Goal: Task Accomplishment & Management: Manage account settings

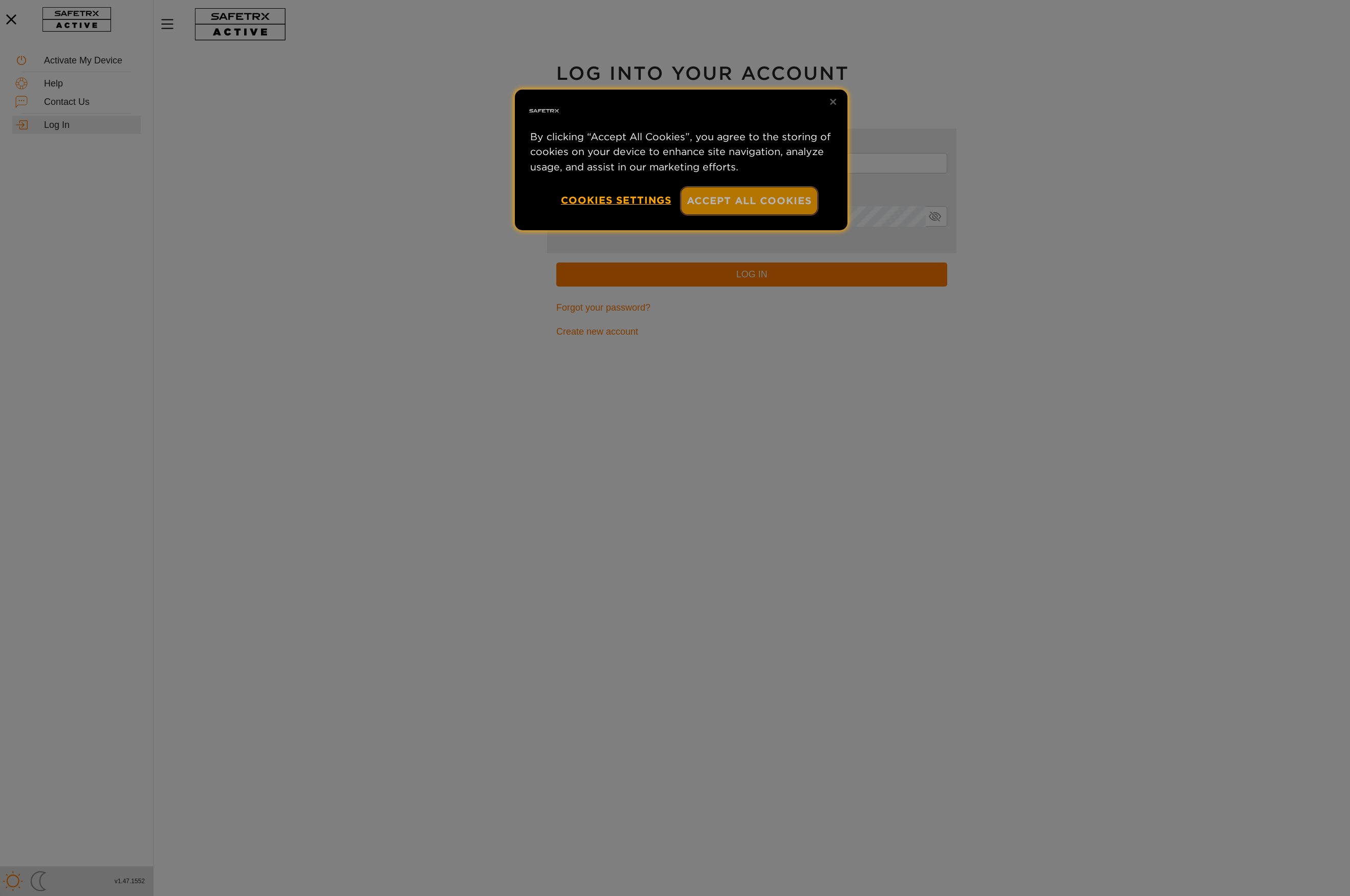
click at [757, 203] on button "Accept All Cookies" at bounding box center [749, 201] width 136 height 27
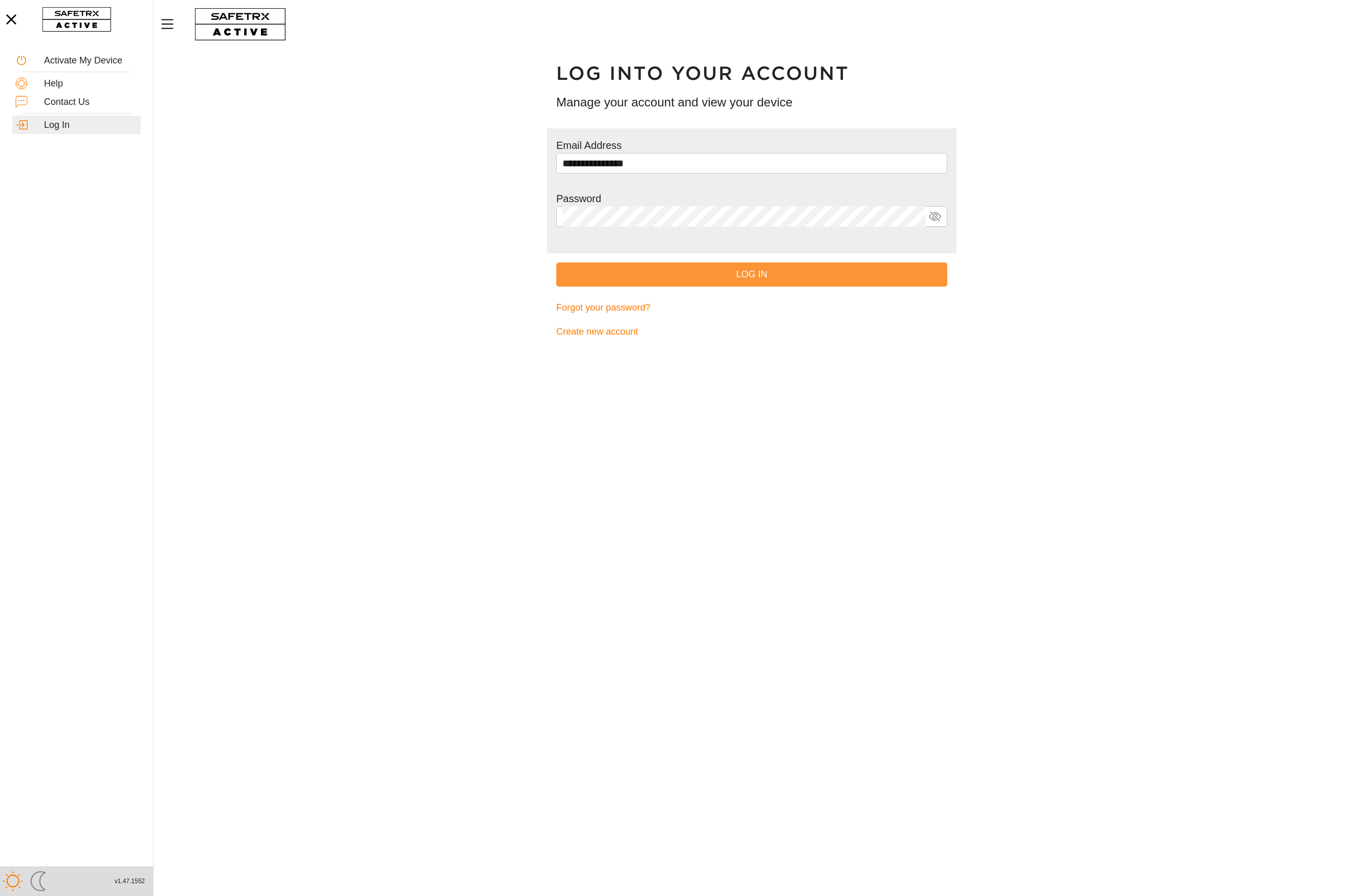
click at [757, 277] on span "Log In" at bounding box center [752, 274] width 375 height 16
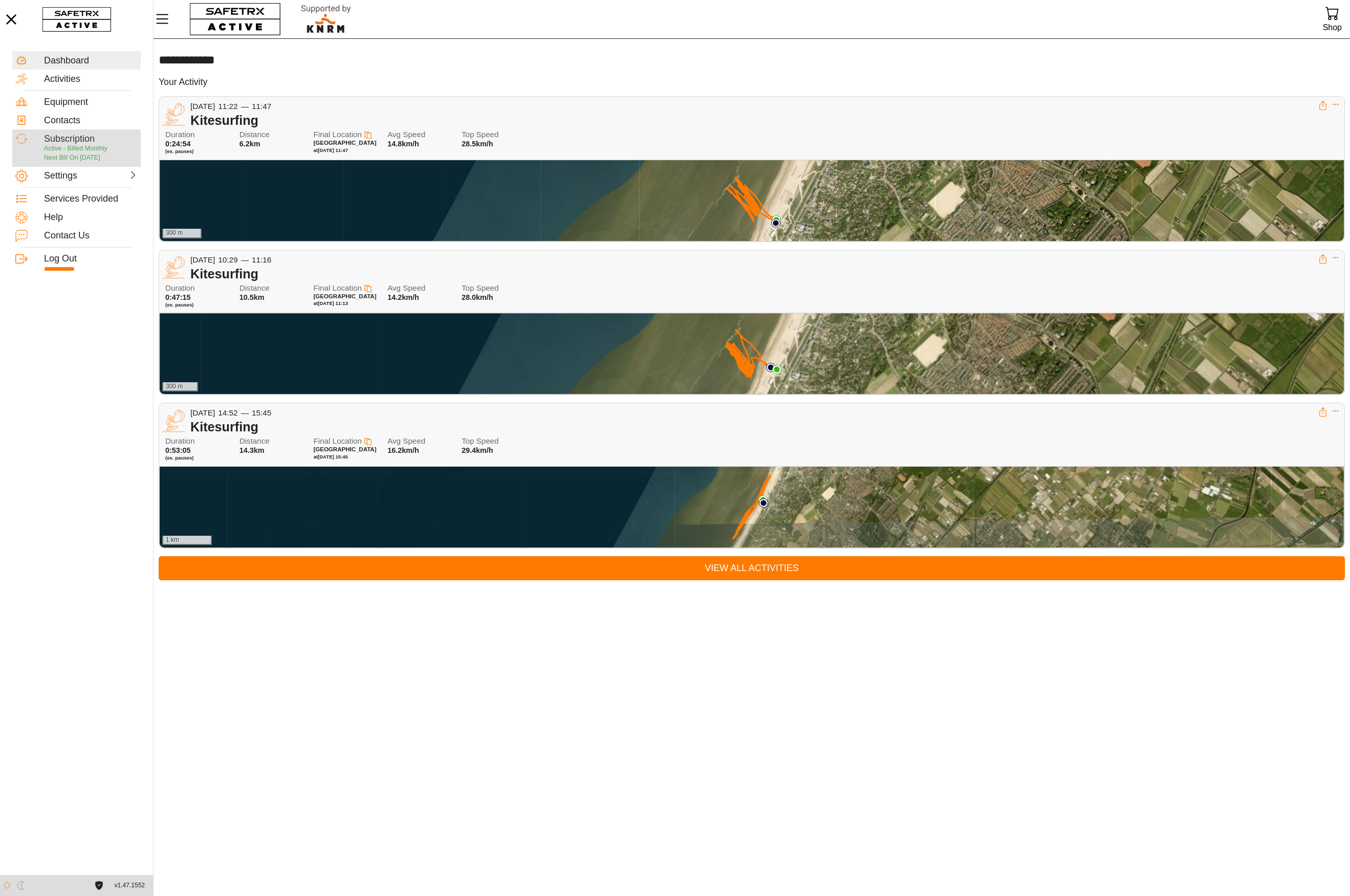
click at [84, 140] on div "Subscription" at bounding box center [91, 139] width 94 height 11
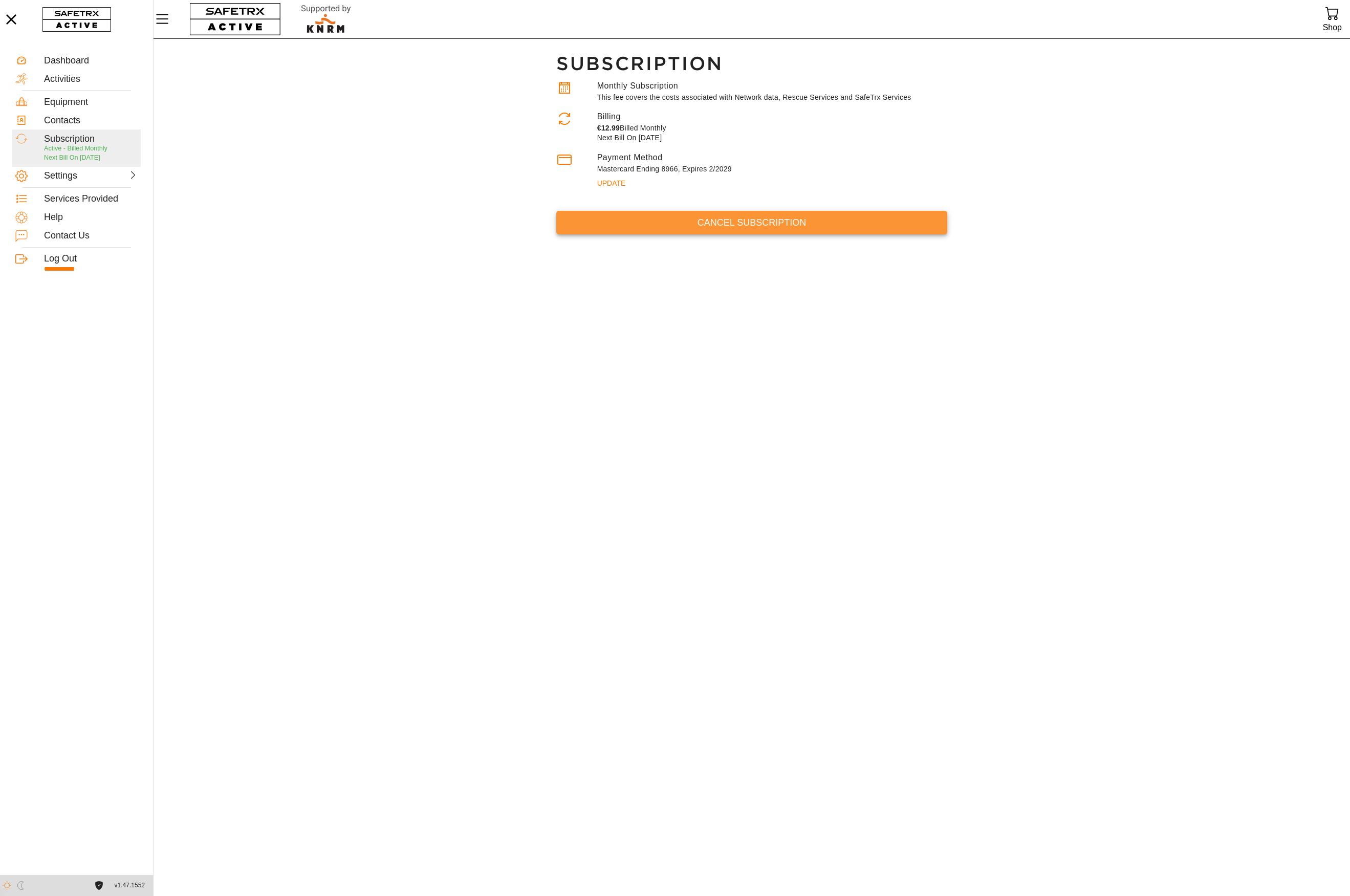
click at [740, 222] on span "Cancel Subscription" at bounding box center [752, 223] width 375 height 16
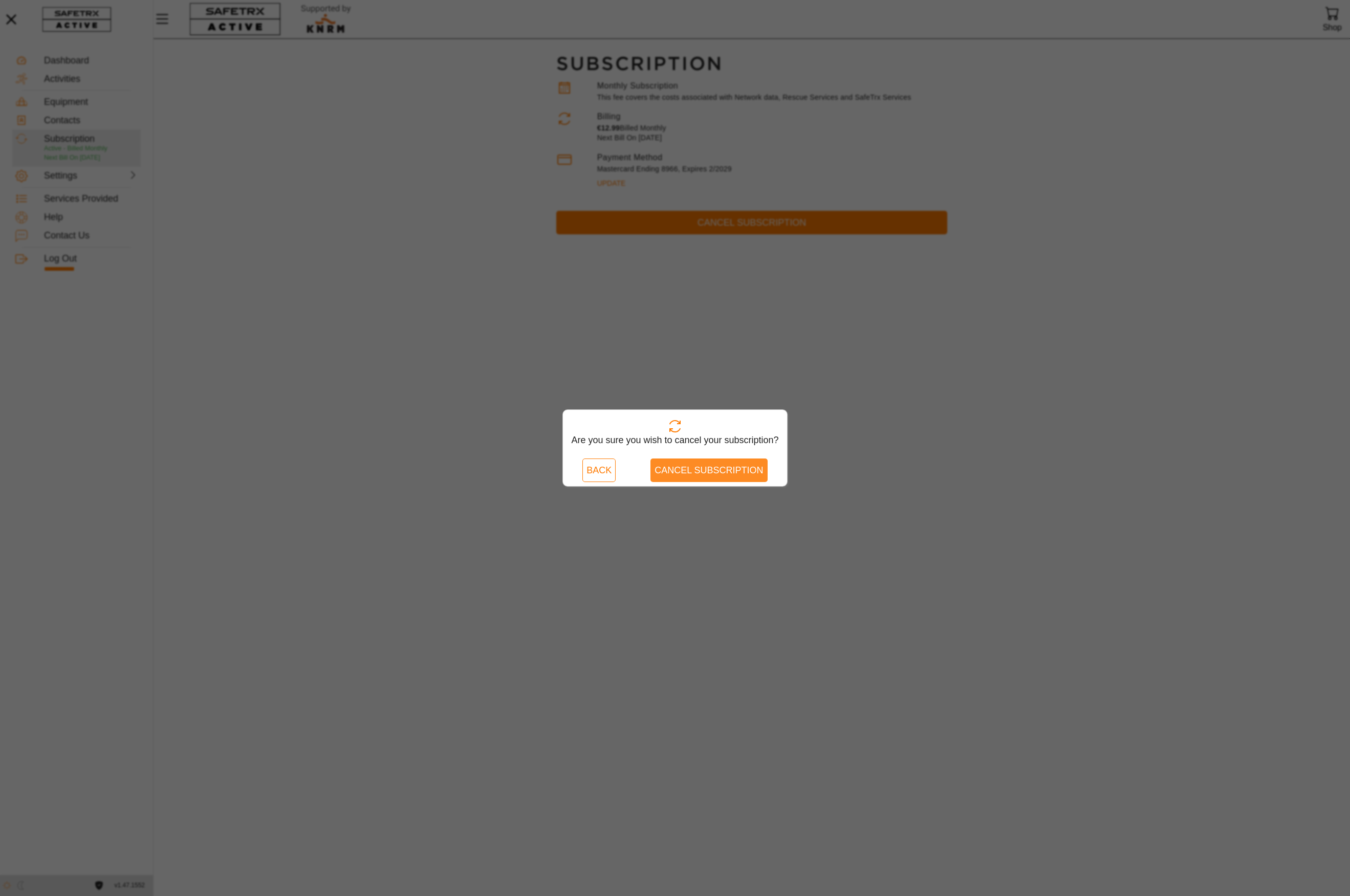
click at [716, 467] on span "Cancel Subscription" at bounding box center [709, 470] width 109 height 16
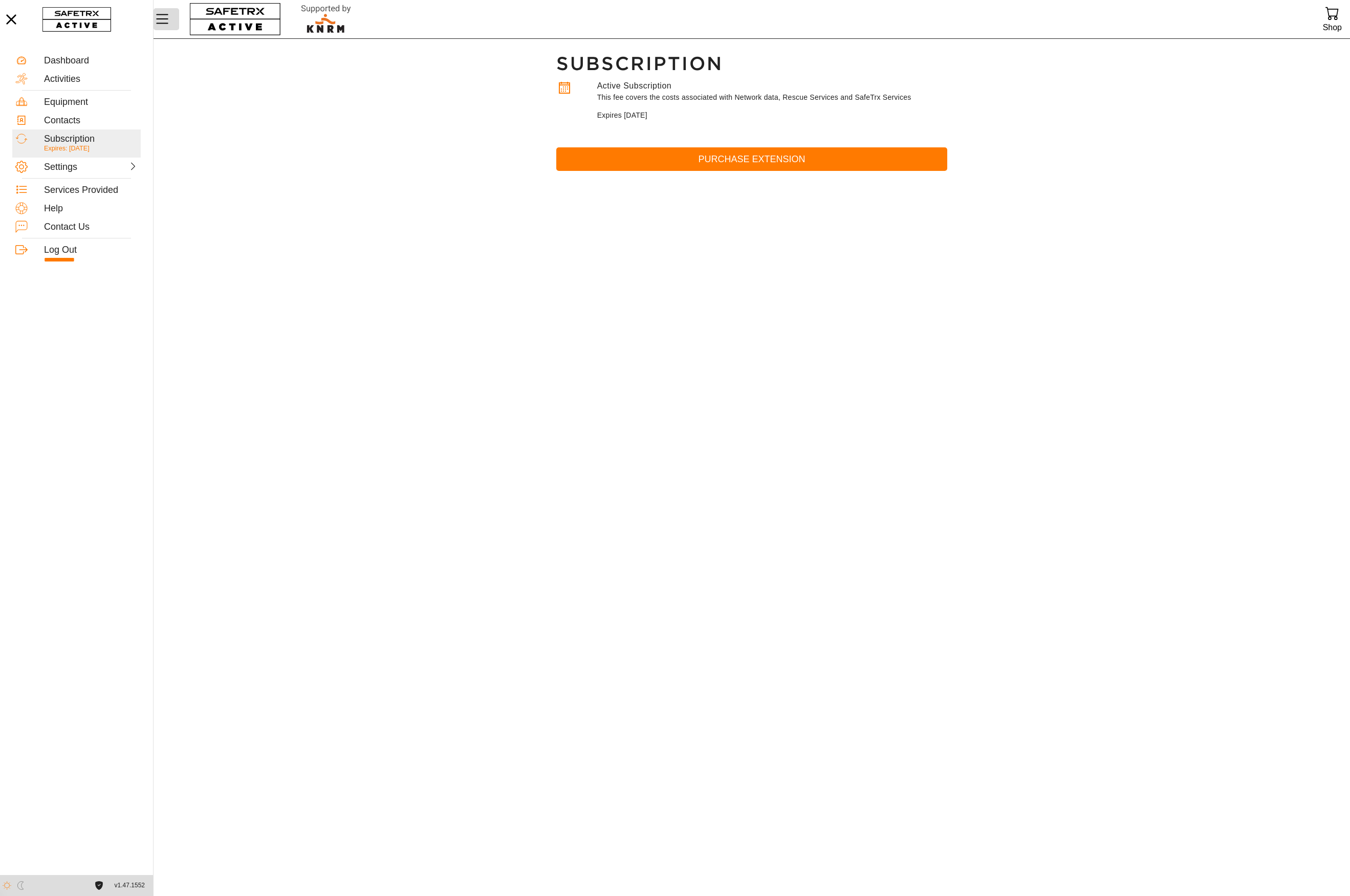
click at [163, 21] on icon "Menu" at bounding box center [163, 19] width 18 height 18
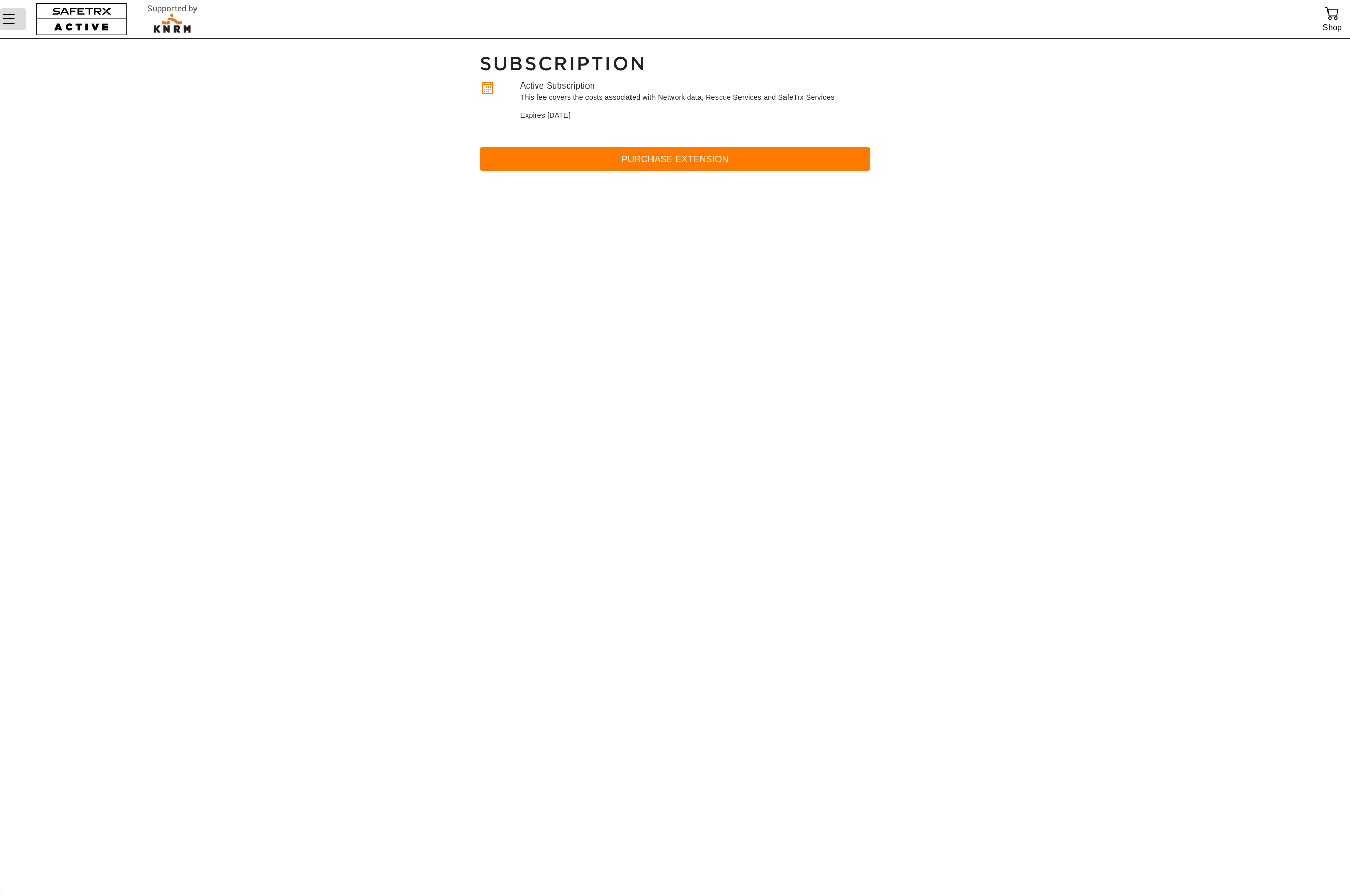
click at [13, 21] on icon "Menu" at bounding box center [9, 19] width 18 height 18
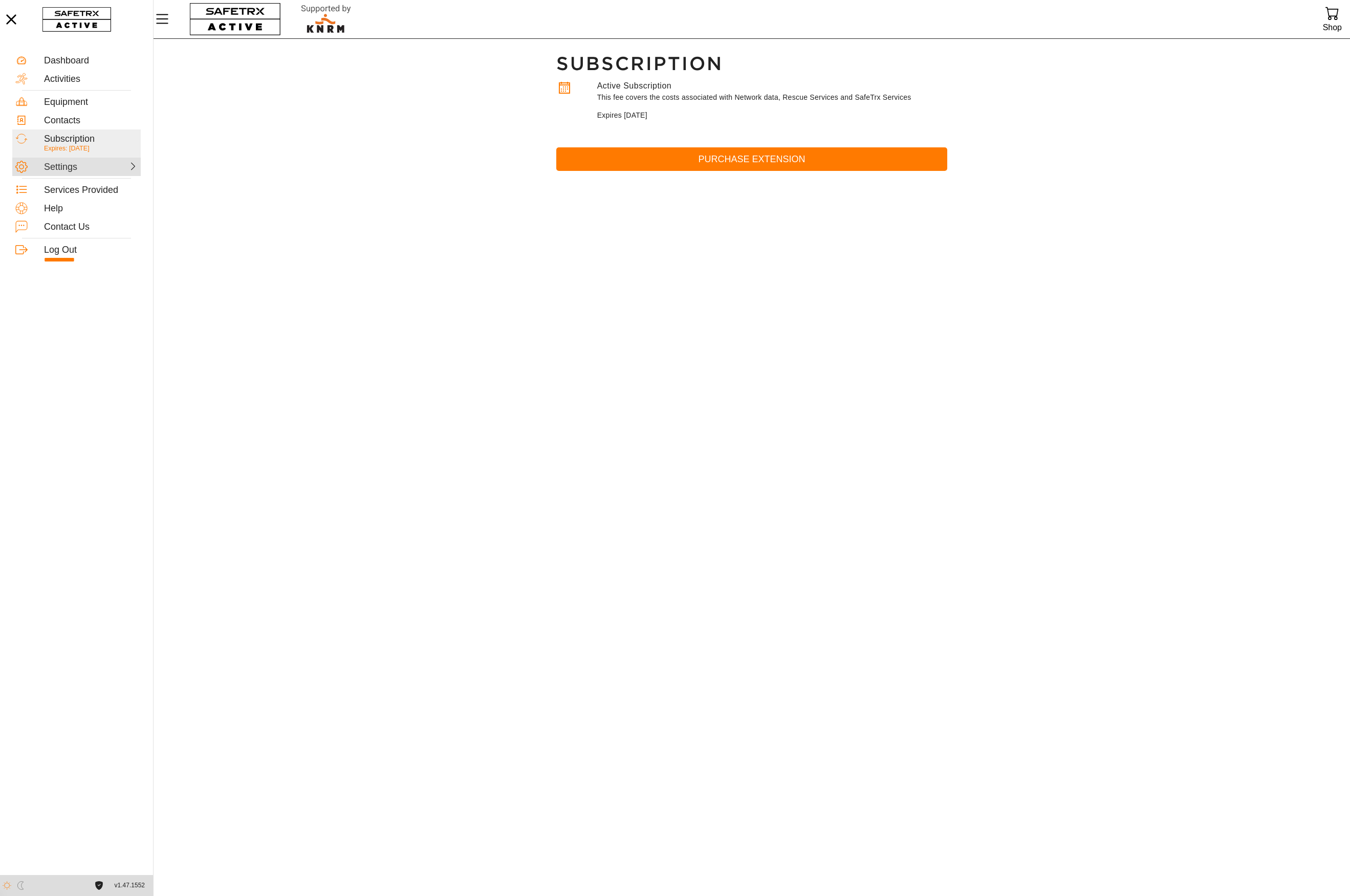
click at [81, 171] on div "Settings" at bounding box center [66, 168] width 45 height 11
click at [81, 89] on div "Personal Details" at bounding box center [91, 89] width 100 height 11
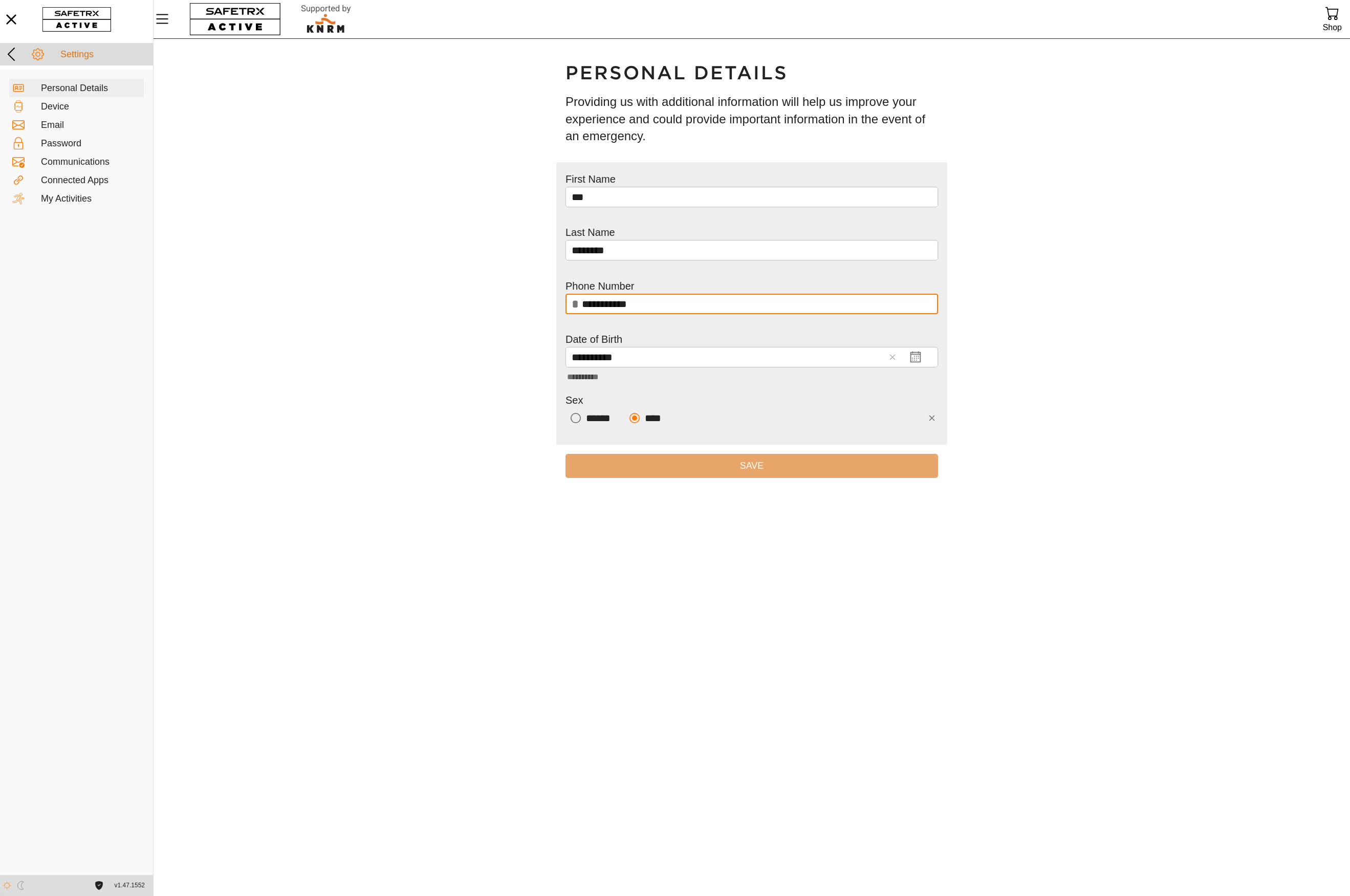
click at [13, 52] on icon at bounding box center [11, 54] width 16 height 16
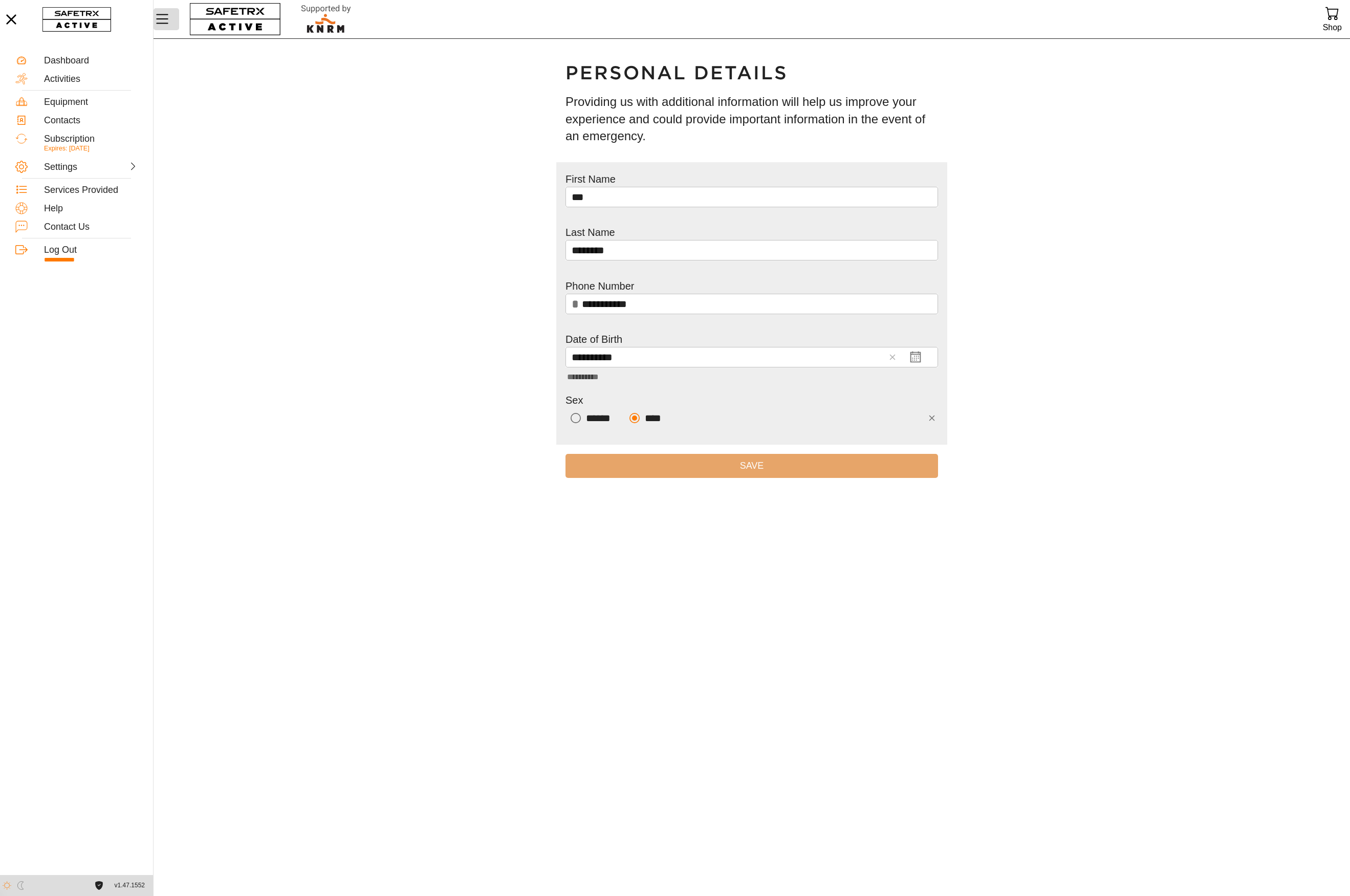
click at [159, 19] on icon "Menu" at bounding box center [163, 19] width 13 height 10
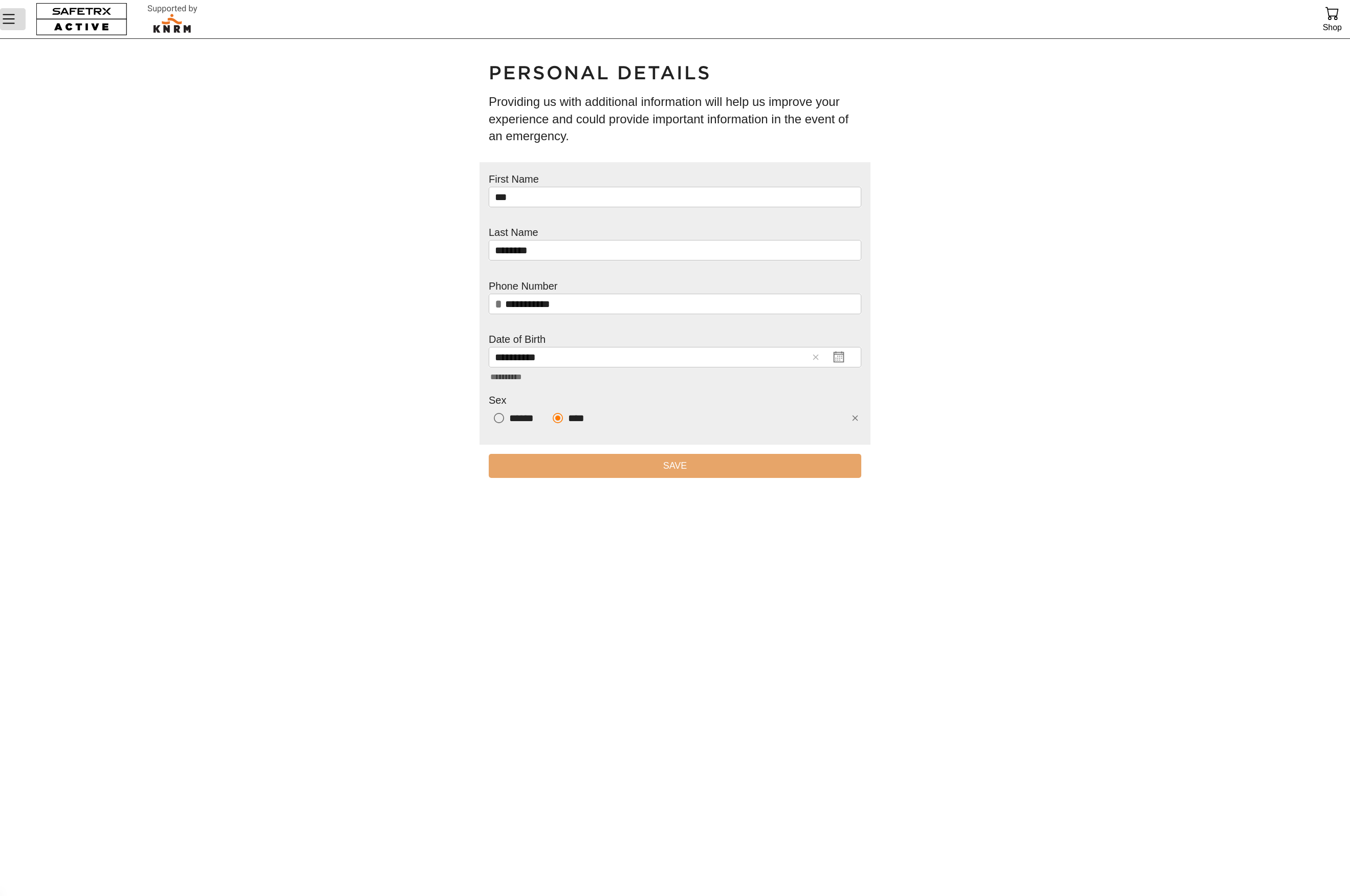
click at [10, 18] on icon "Menu" at bounding box center [9, 19] width 18 height 18
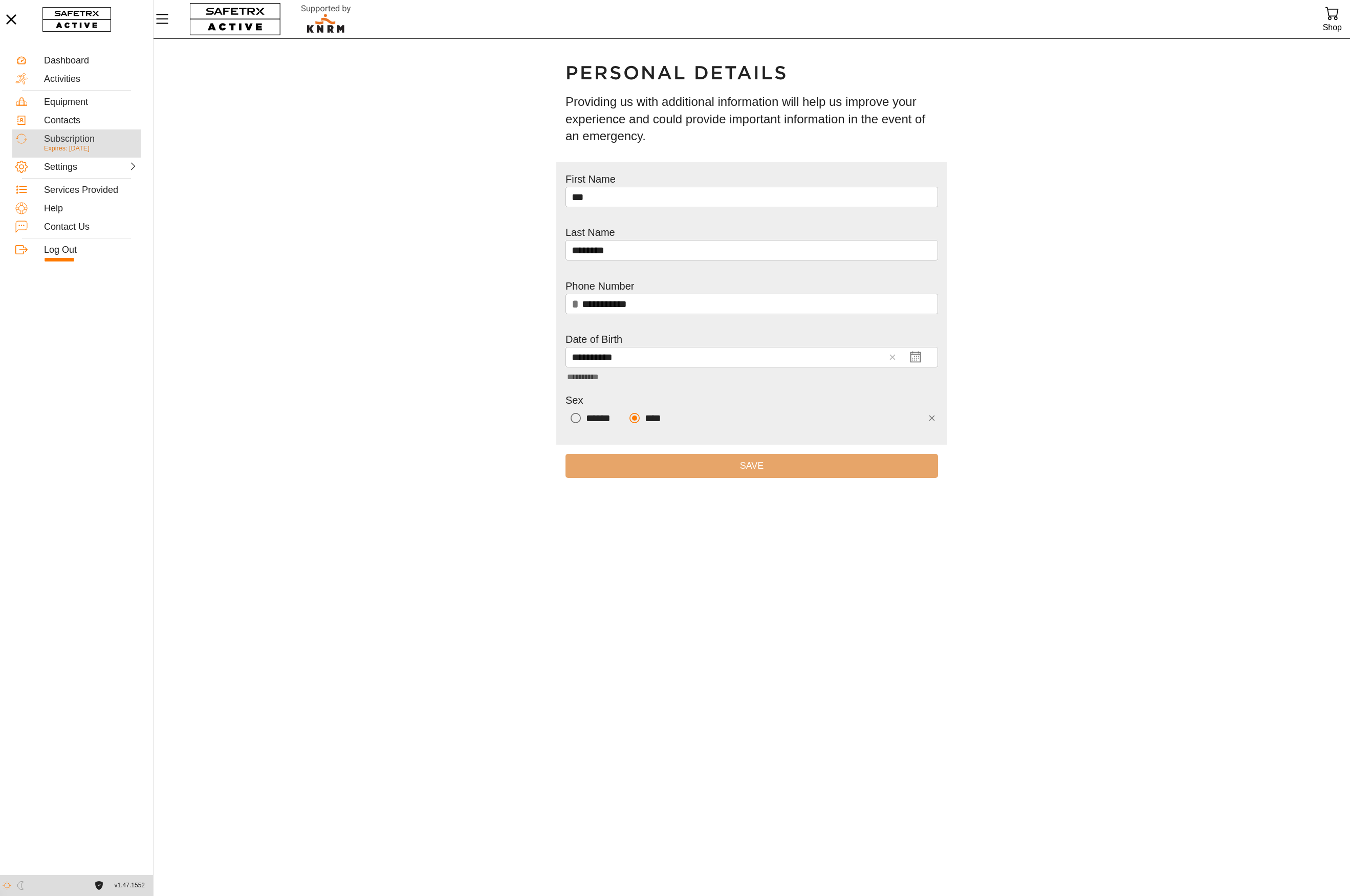
click at [89, 138] on div "Subscription" at bounding box center [91, 139] width 94 height 11
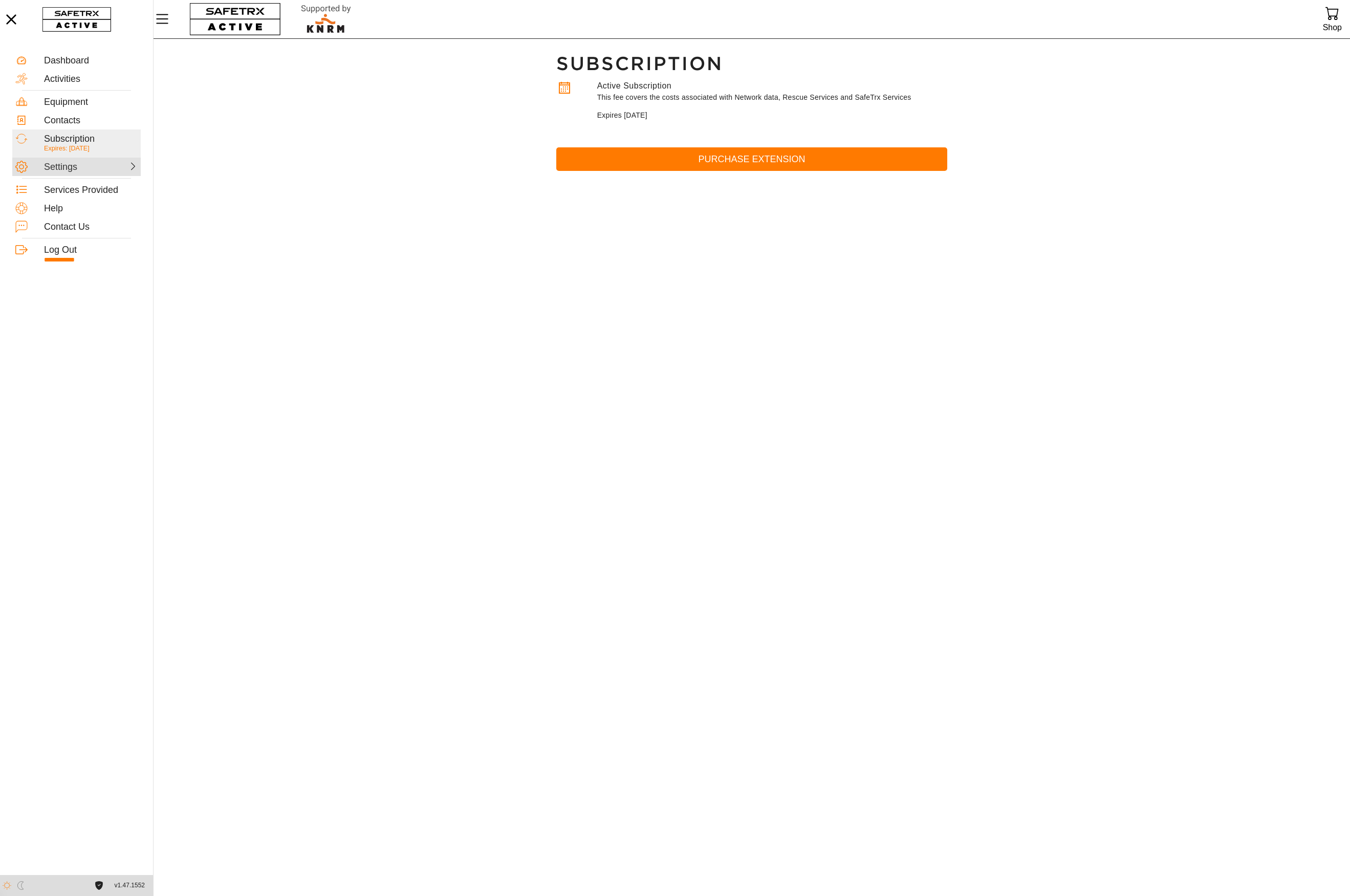
click at [122, 168] on div at bounding box center [116, 166] width 45 height 10
click at [62, 103] on div "Device" at bounding box center [91, 107] width 100 height 11
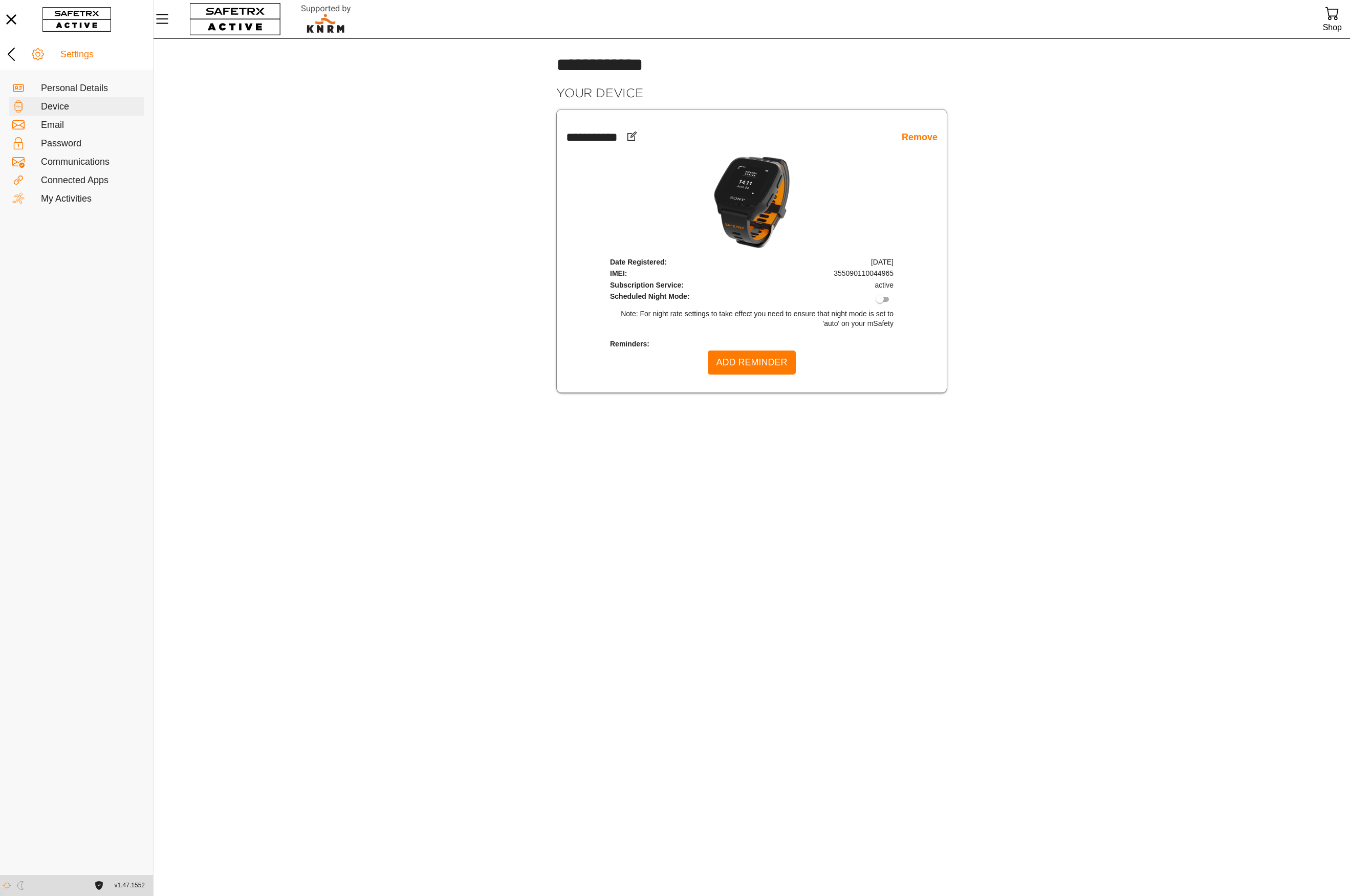
click at [922, 136] on link "Remove" at bounding box center [919, 137] width 36 height 12
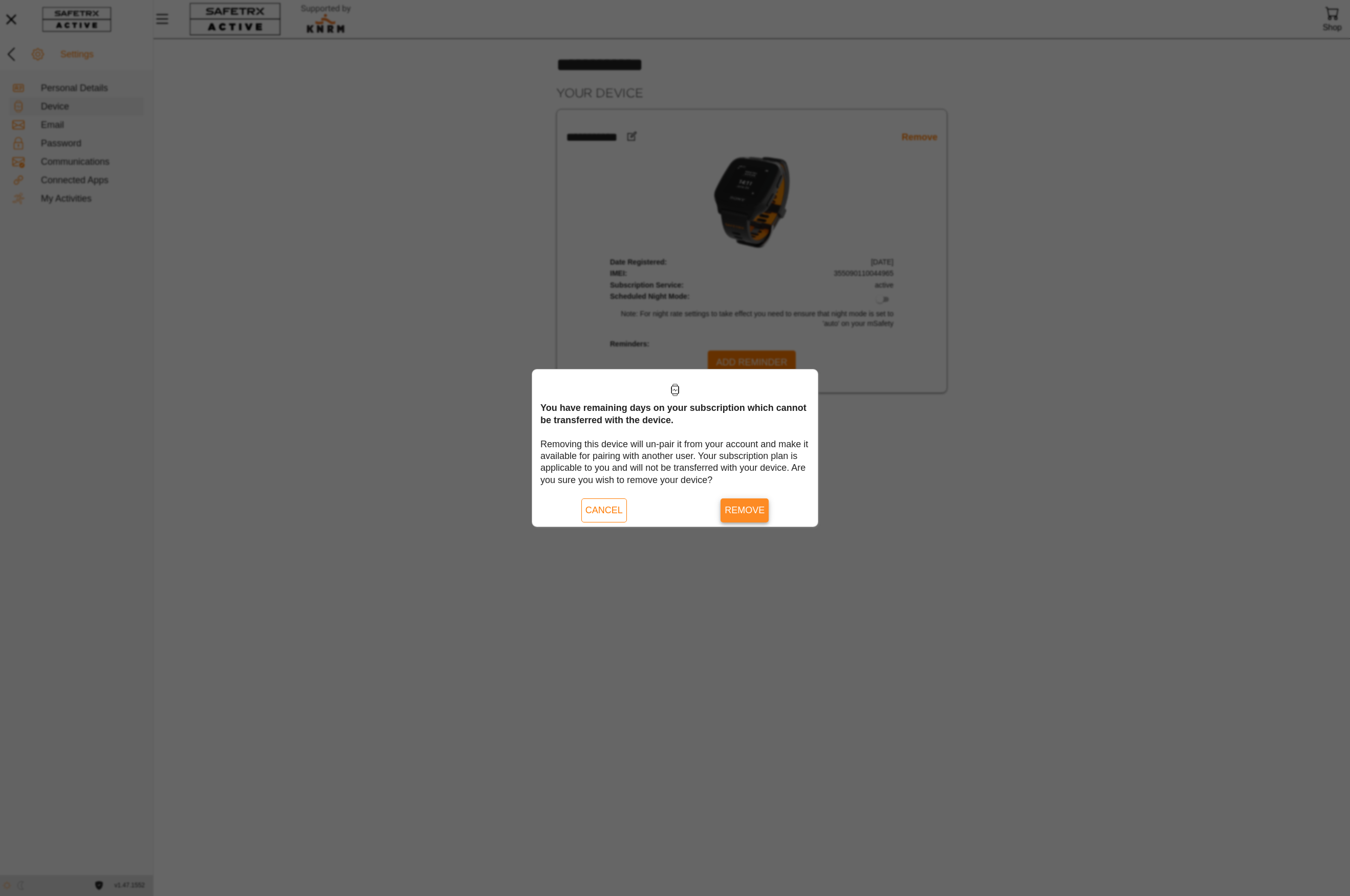
click at [746, 513] on span "Remove" at bounding box center [745, 510] width 40 height 16
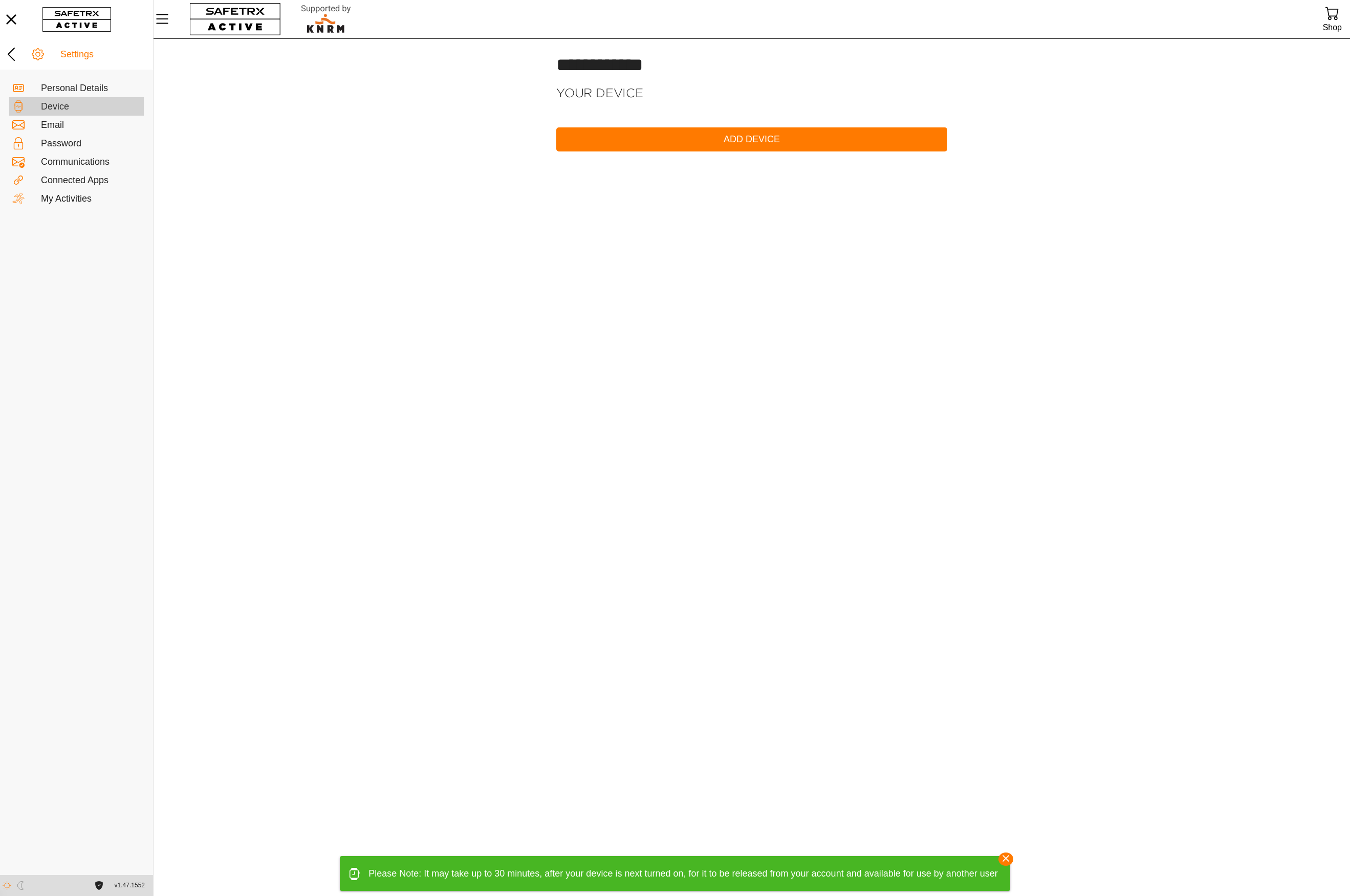
click at [47, 101] on div "Device" at bounding box center [91, 107] width 100 height 11
click at [54, 88] on div "Personal Details" at bounding box center [91, 89] width 100 height 11
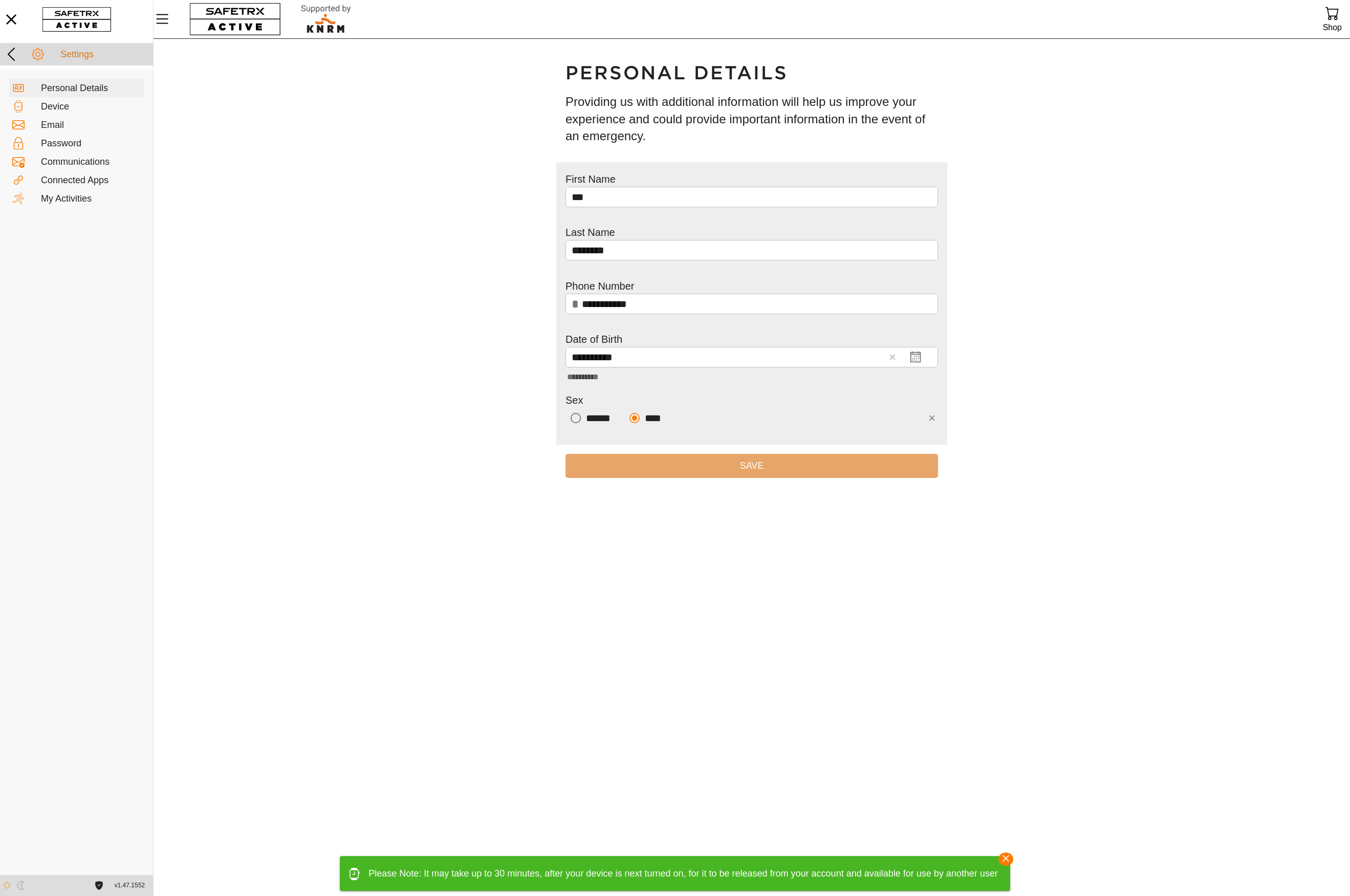
click at [84, 53] on div "Settings" at bounding box center [105, 55] width 89 height 11
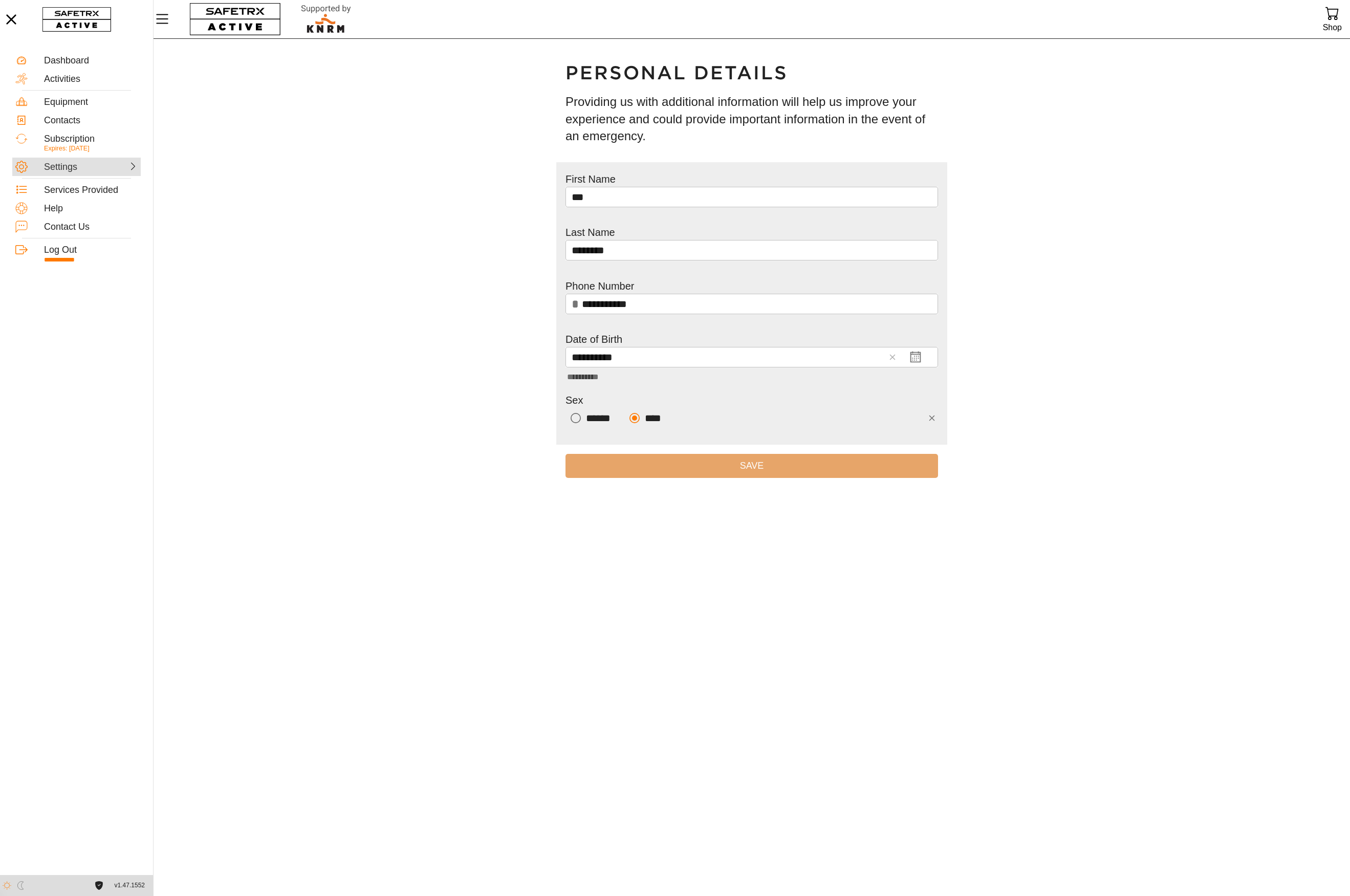
click at [66, 168] on div "Settings" at bounding box center [66, 168] width 45 height 11
click at [63, 109] on div "Device" at bounding box center [91, 107] width 100 height 11
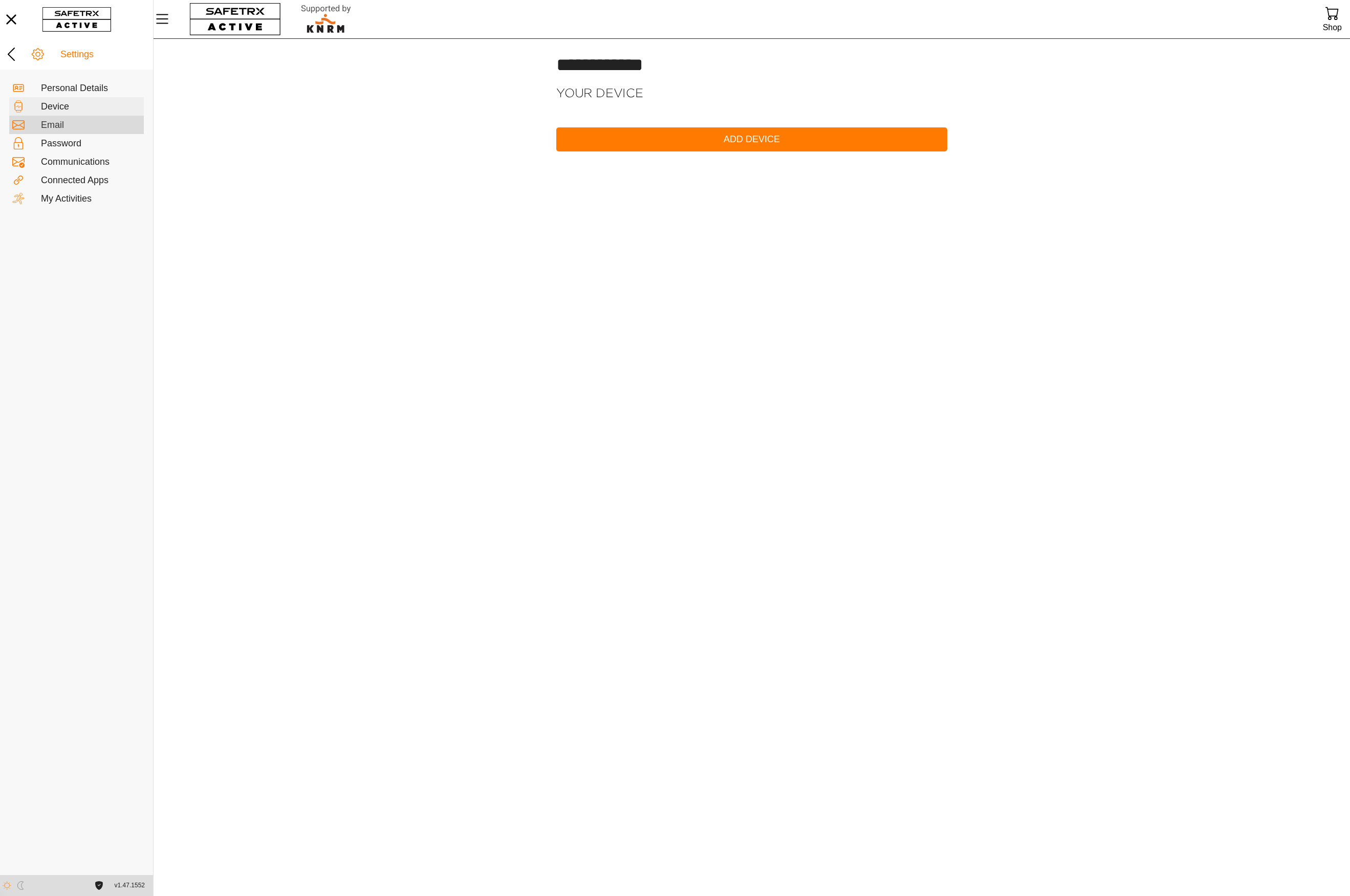
click at [64, 126] on div "Email" at bounding box center [91, 126] width 100 height 11
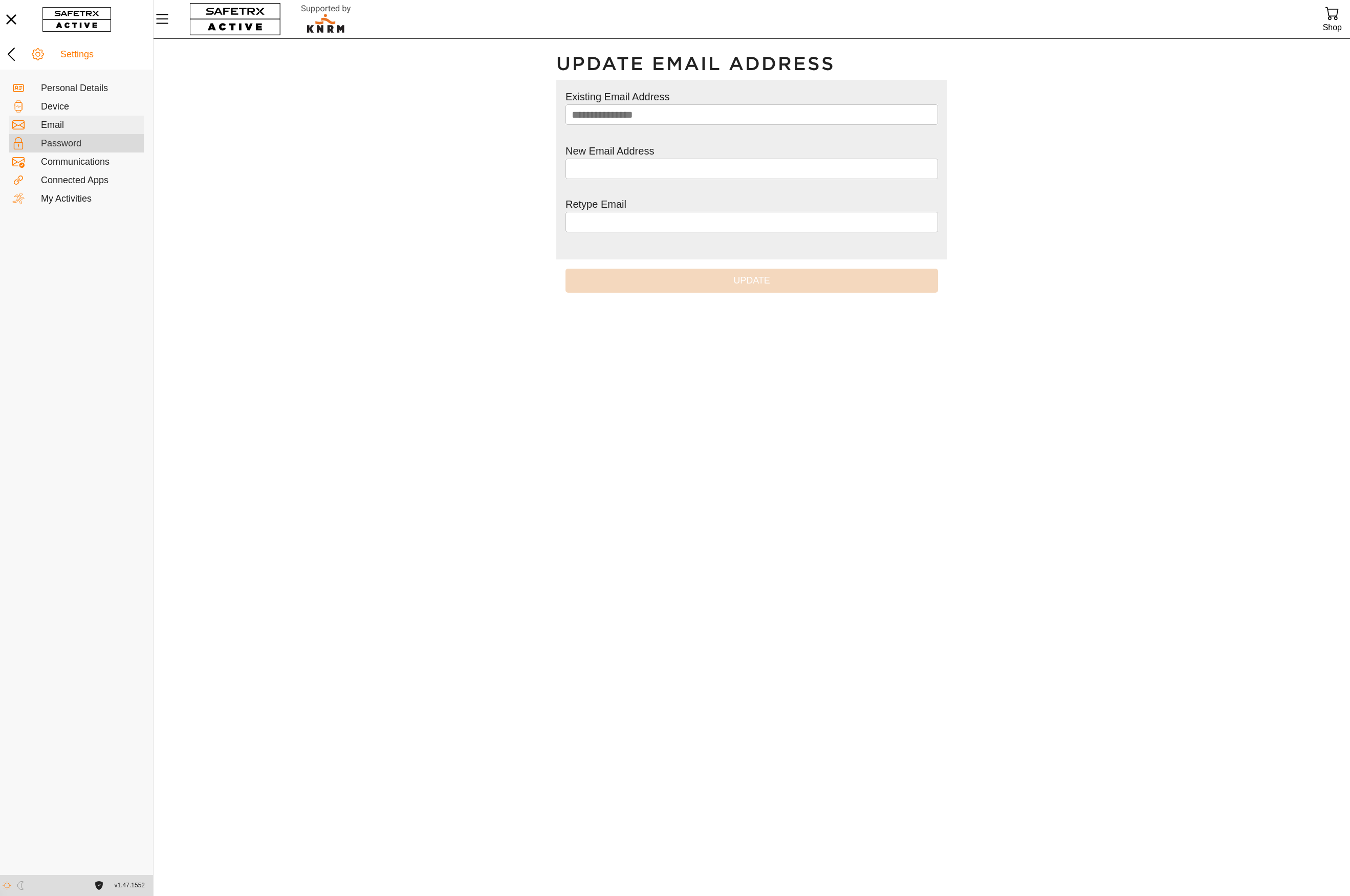
click at [75, 148] on div "Password" at bounding box center [91, 144] width 100 height 11
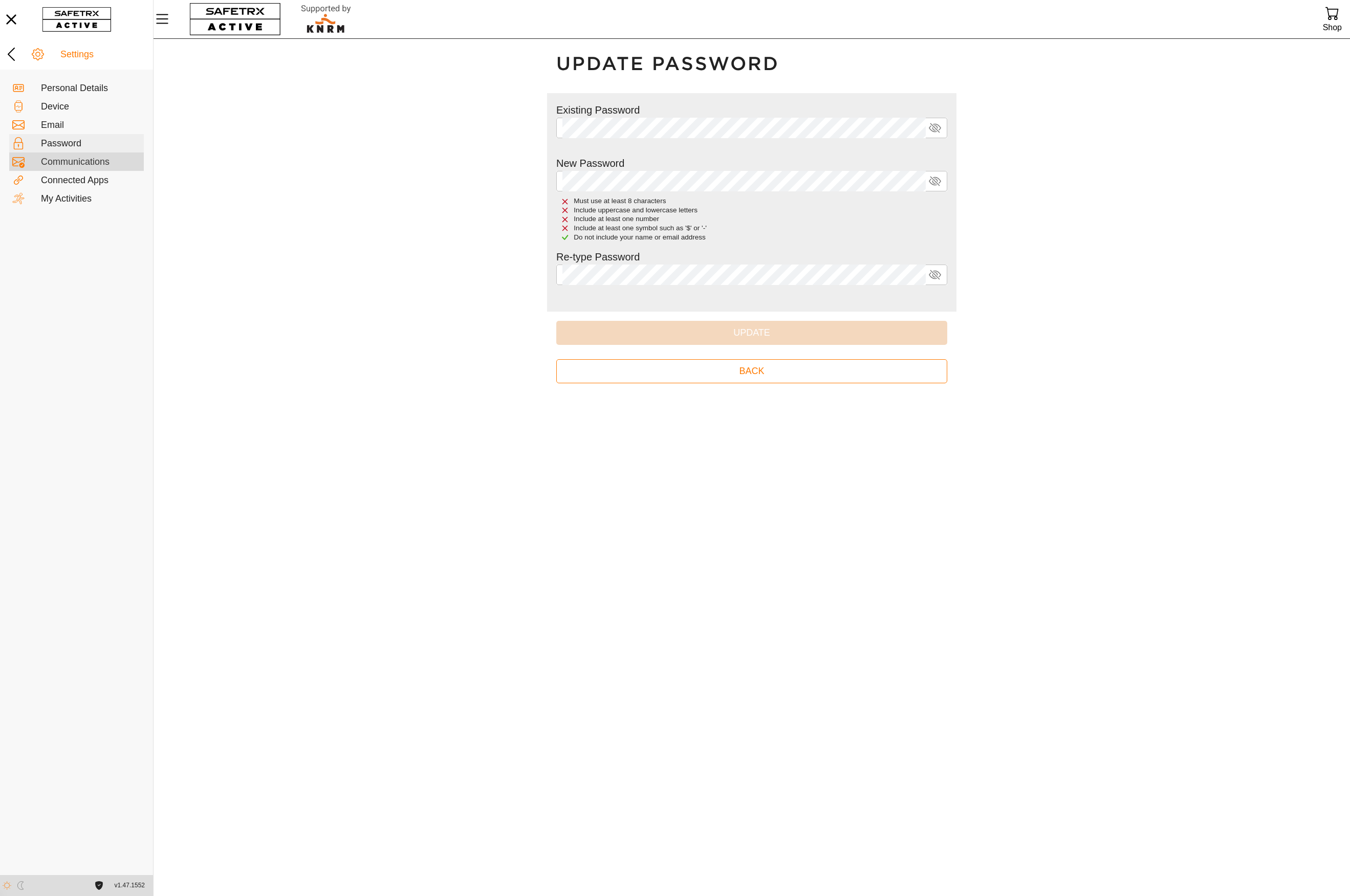
click at [79, 159] on div "Communications" at bounding box center [91, 162] width 100 height 11
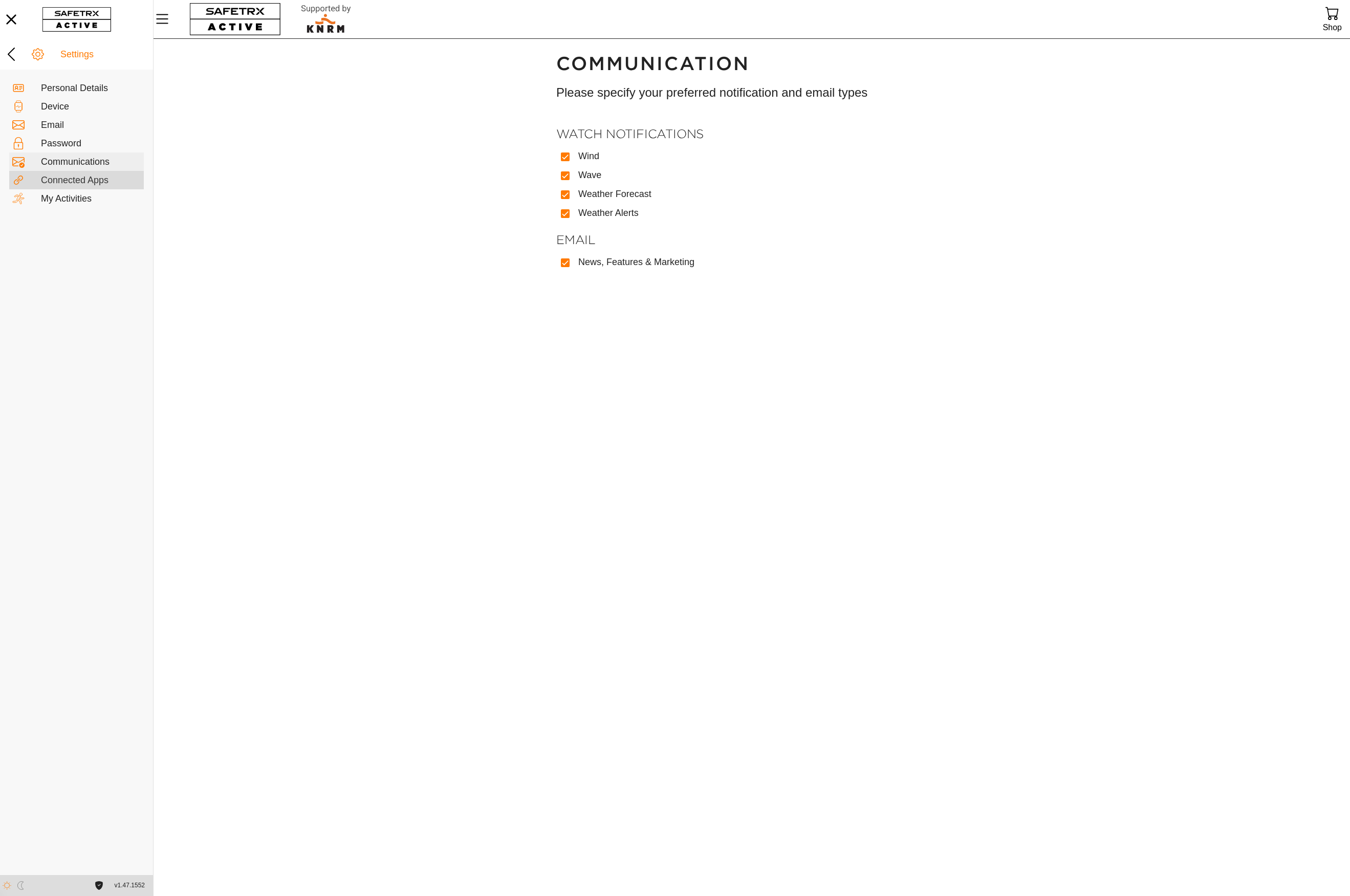
click at [86, 178] on div "Connected Apps" at bounding box center [91, 181] width 100 height 11
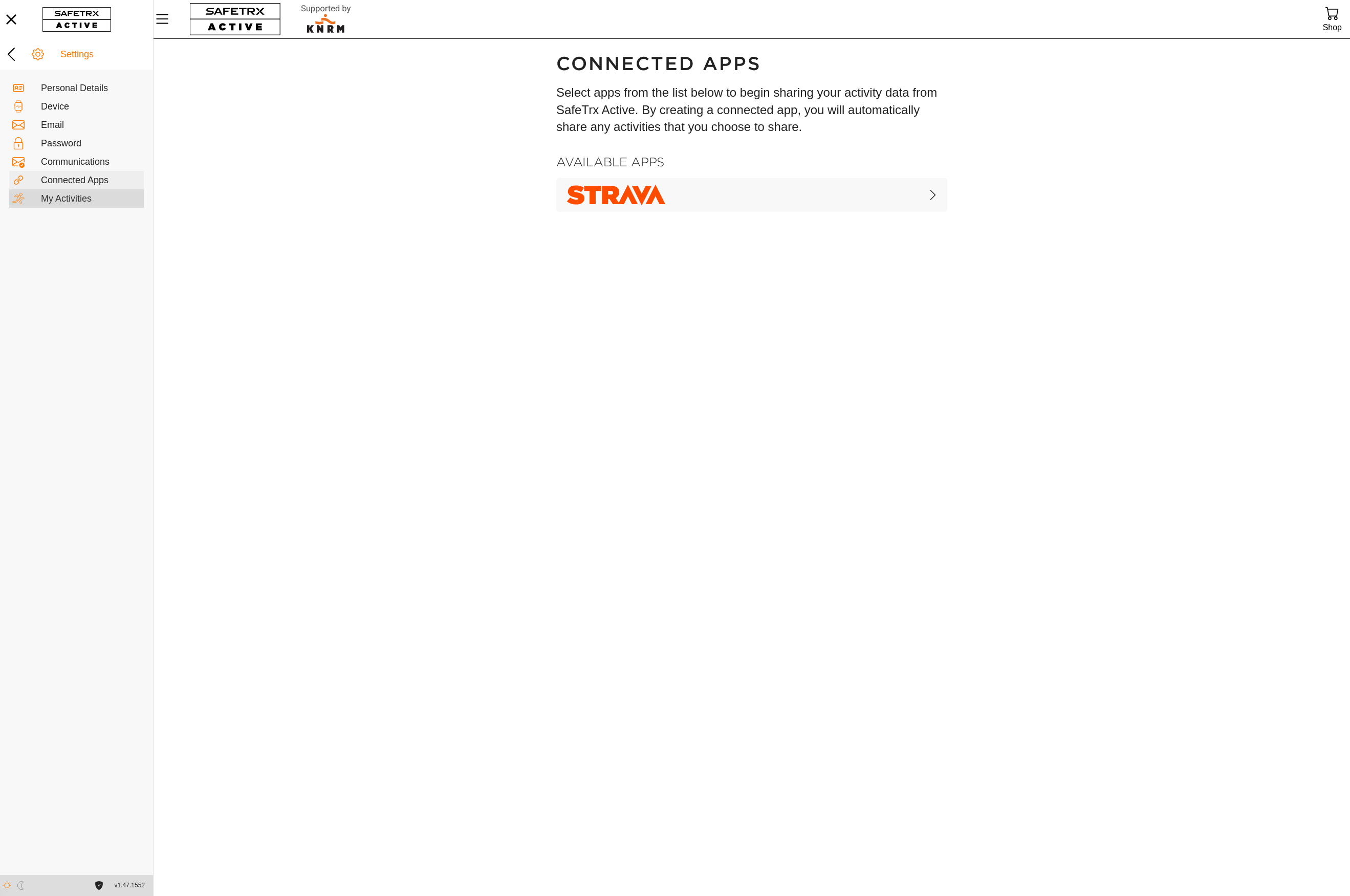
click at [83, 196] on div "My Activities" at bounding box center [91, 199] width 100 height 11
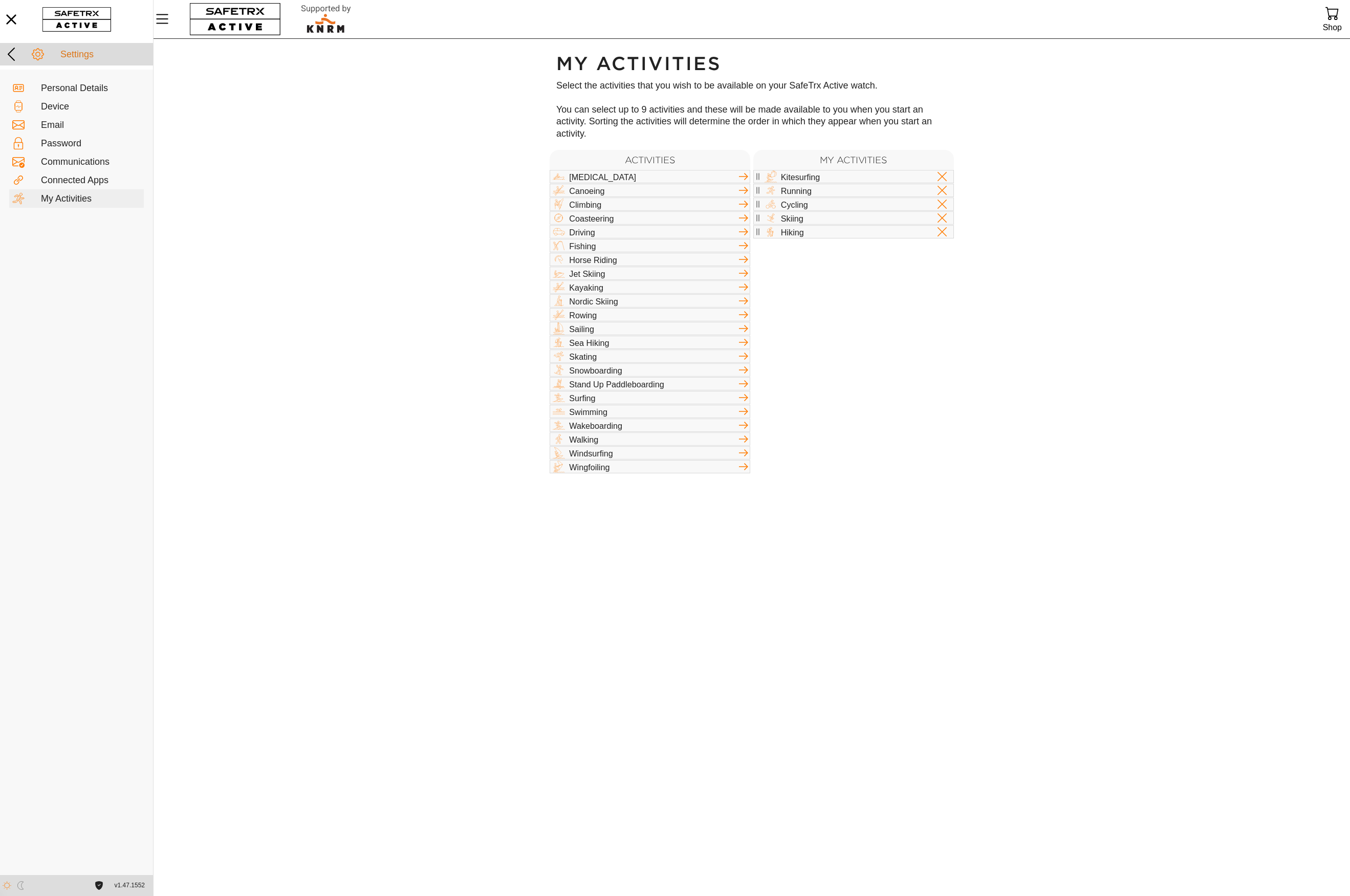
click at [76, 56] on div "Settings" at bounding box center [105, 55] width 89 height 11
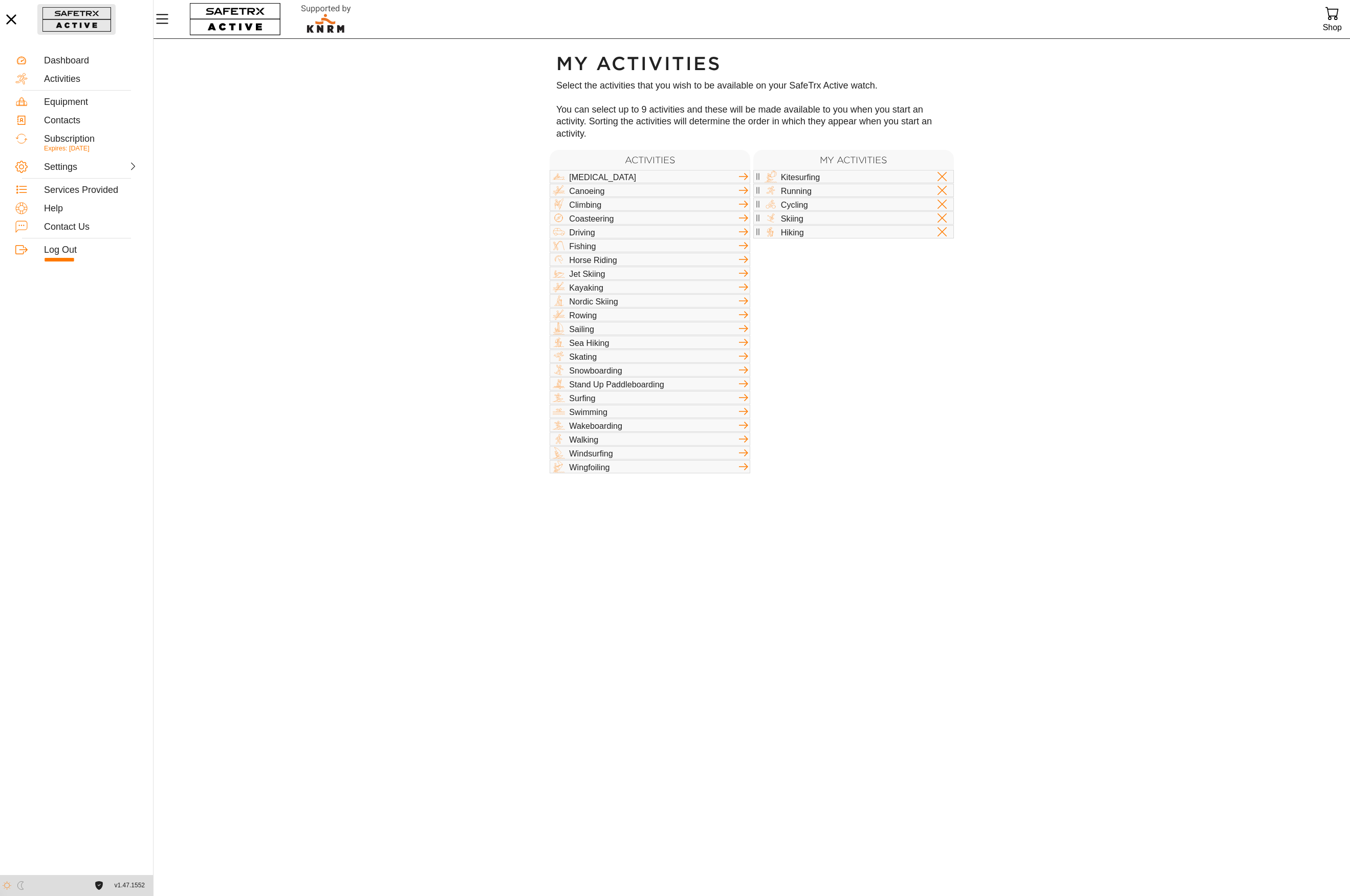
click at [80, 16] on button "button" at bounding box center [76, 19] width 78 height 31
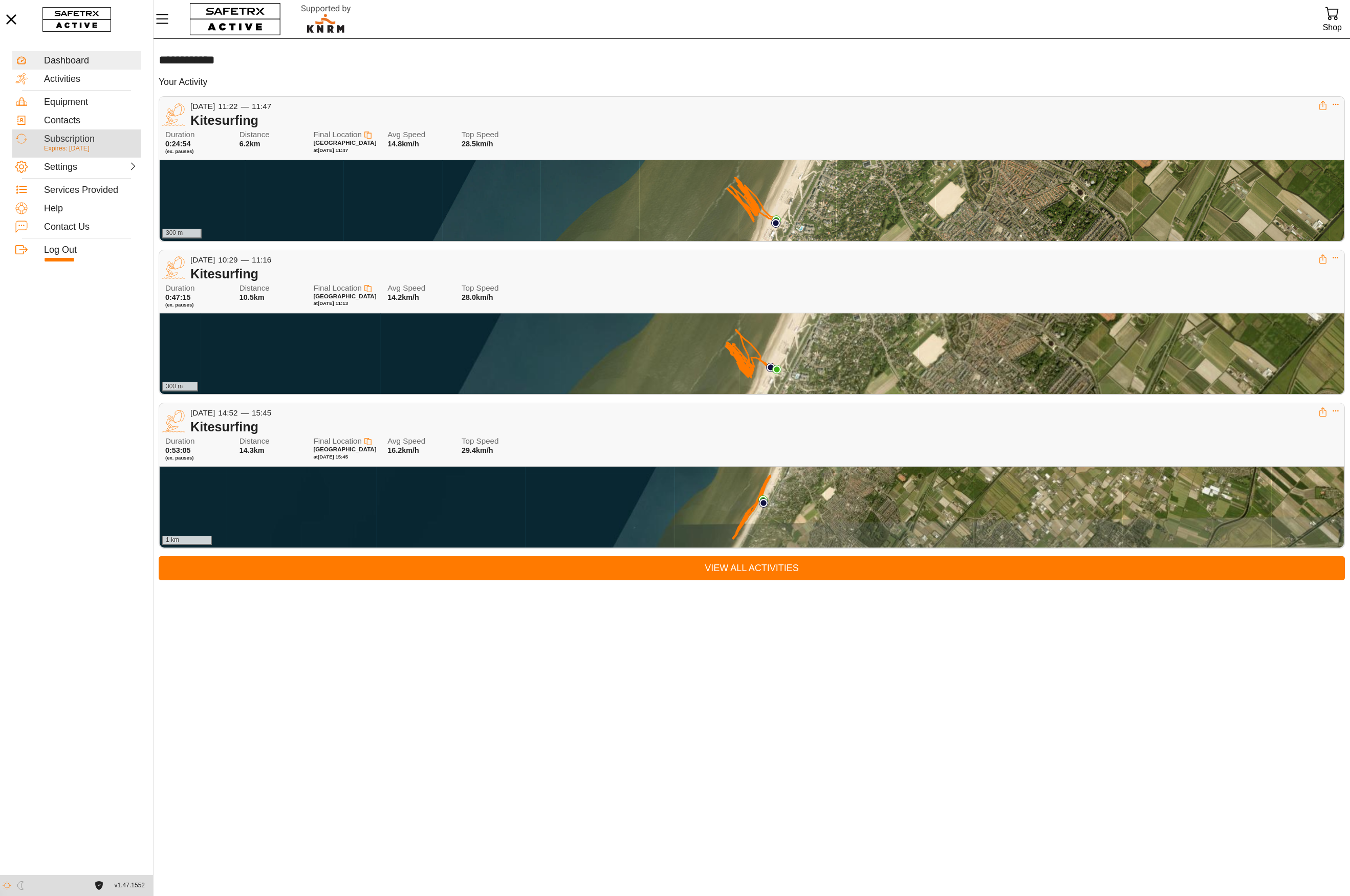
click at [66, 138] on div "Subscription" at bounding box center [91, 139] width 94 height 11
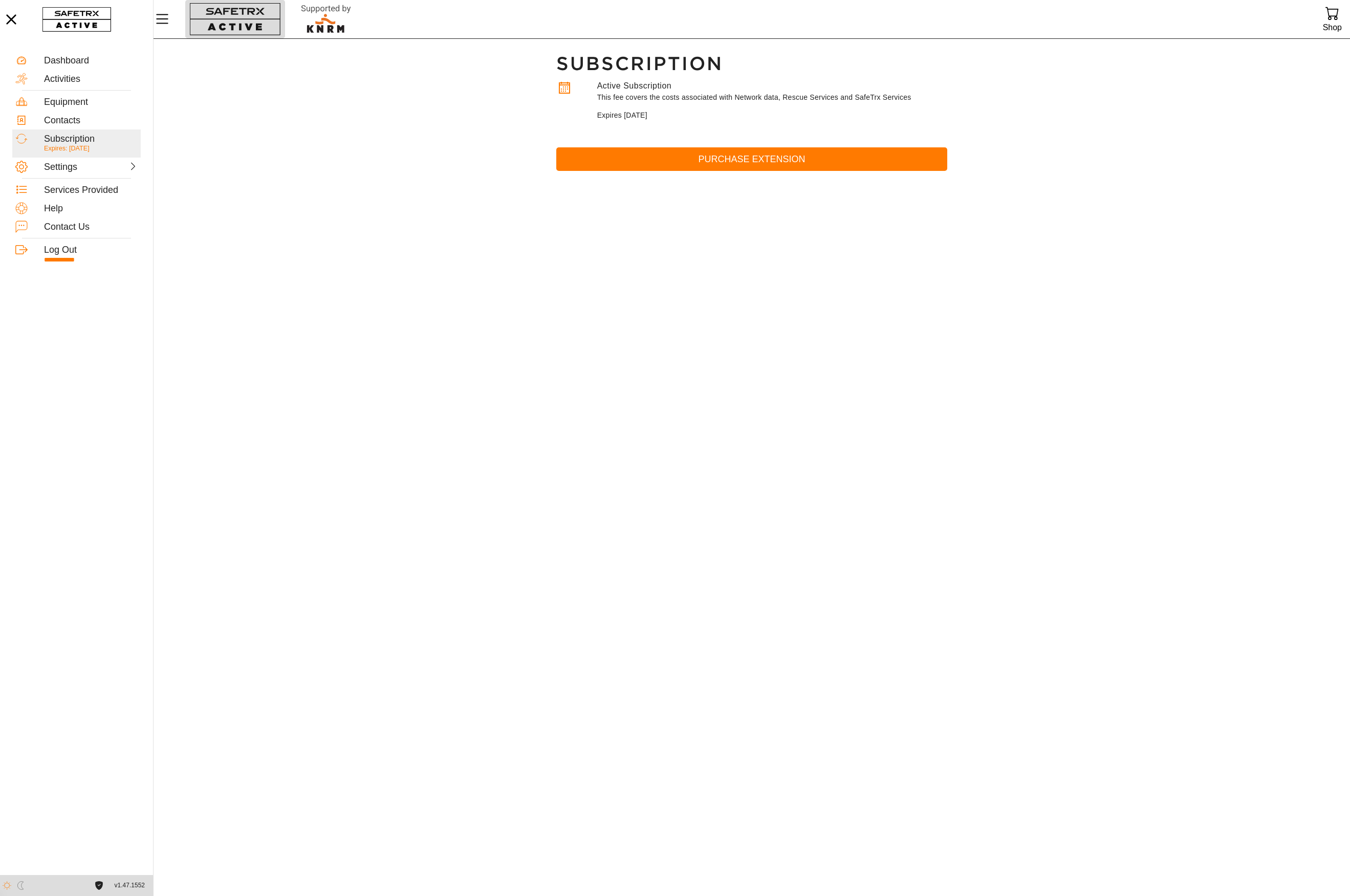
click at [239, 23] on button "button" at bounding box center [235, 19] width 100 height 38
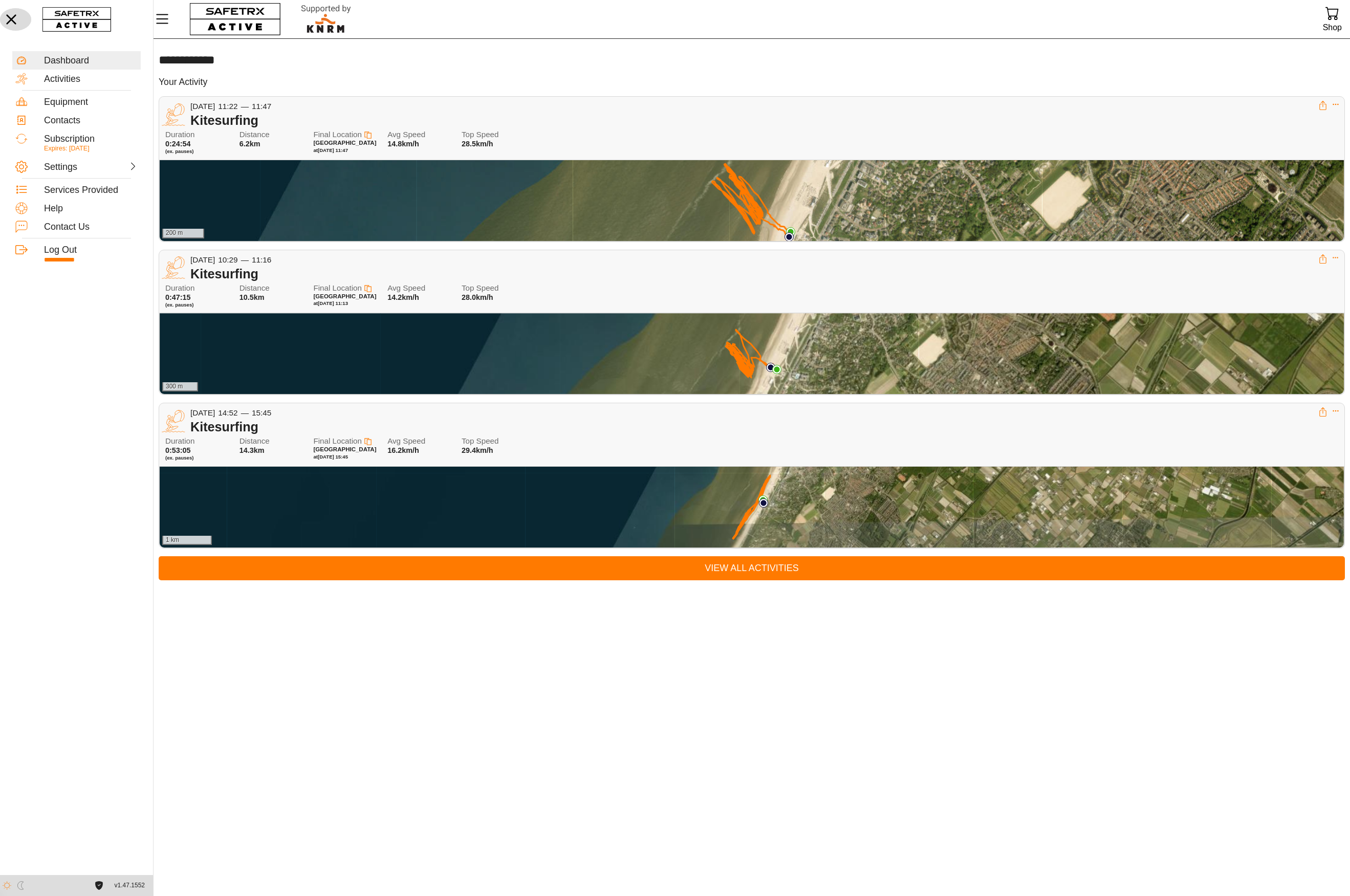
click at [13, 21] on icon "button" at bounding box center [11, 19] width 23 height 23
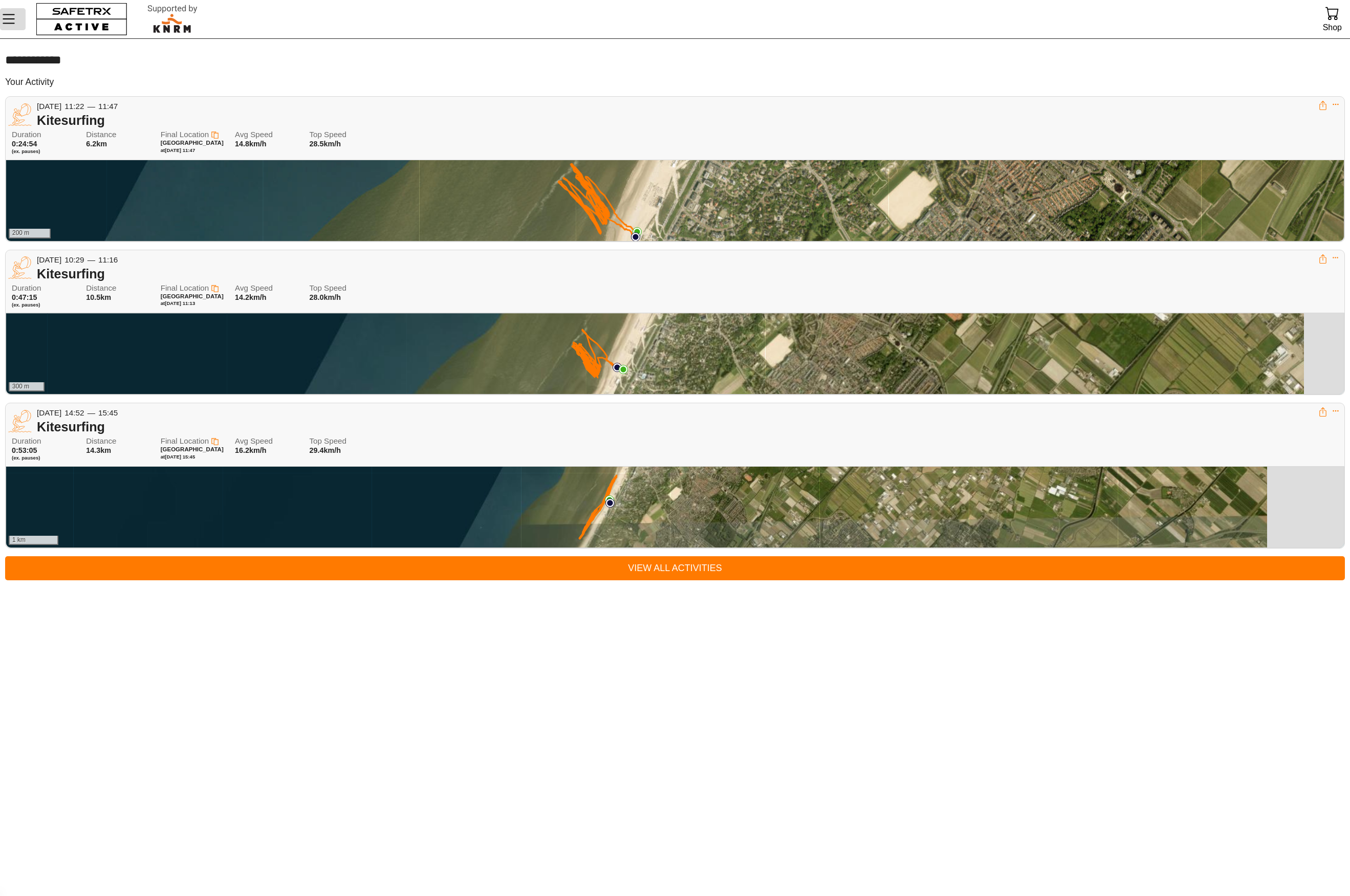
click at [13, 21] on icon "Menu" at bounding box center [9, 19] width 18 height 18
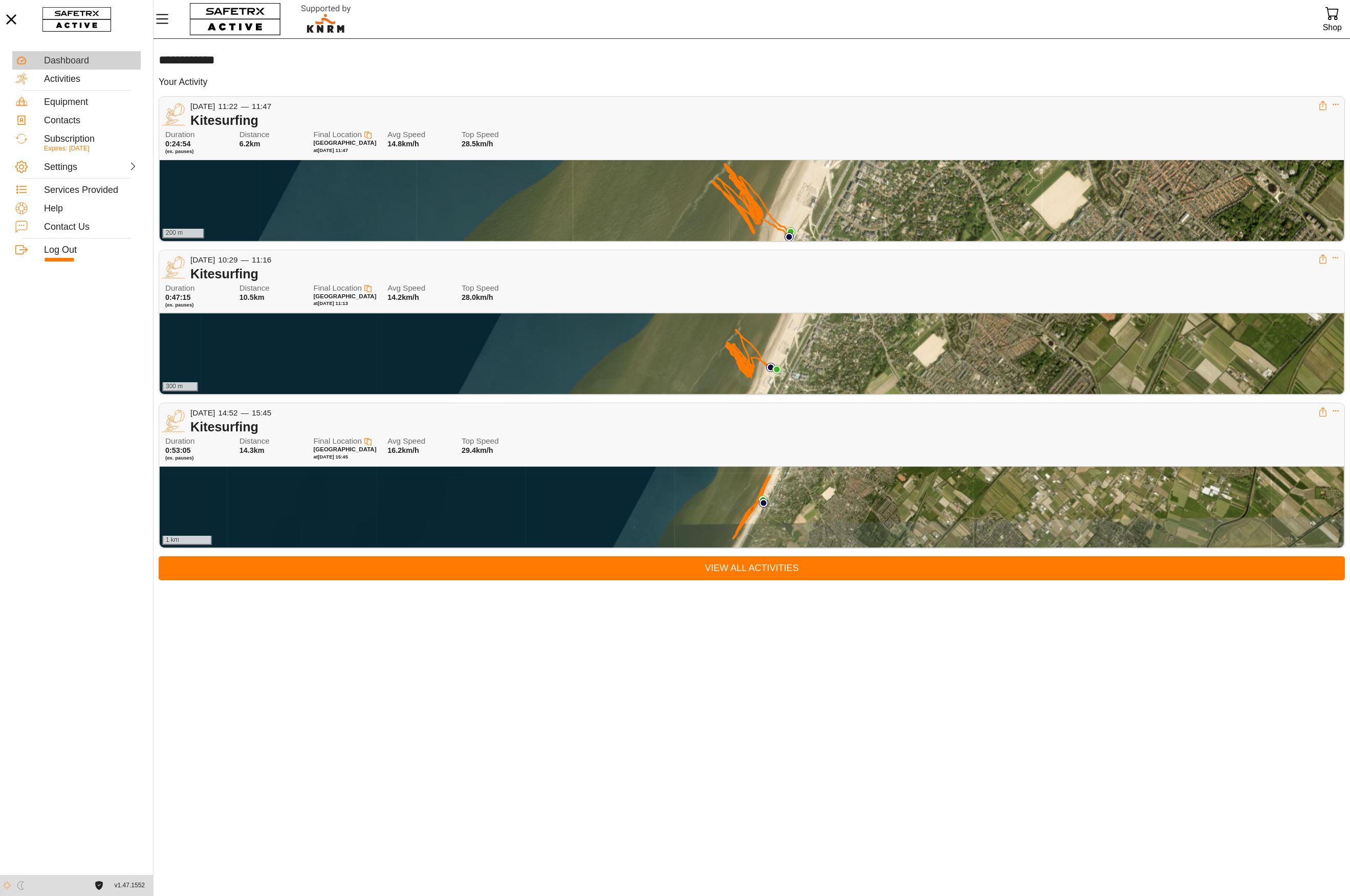
click at [64, 60] on div "Dashboard" at bounding box center [91, 61] width 94 height 11
click at [74, 98] on div "Equipment" at bounding box center [91, 103] width 94 height 11
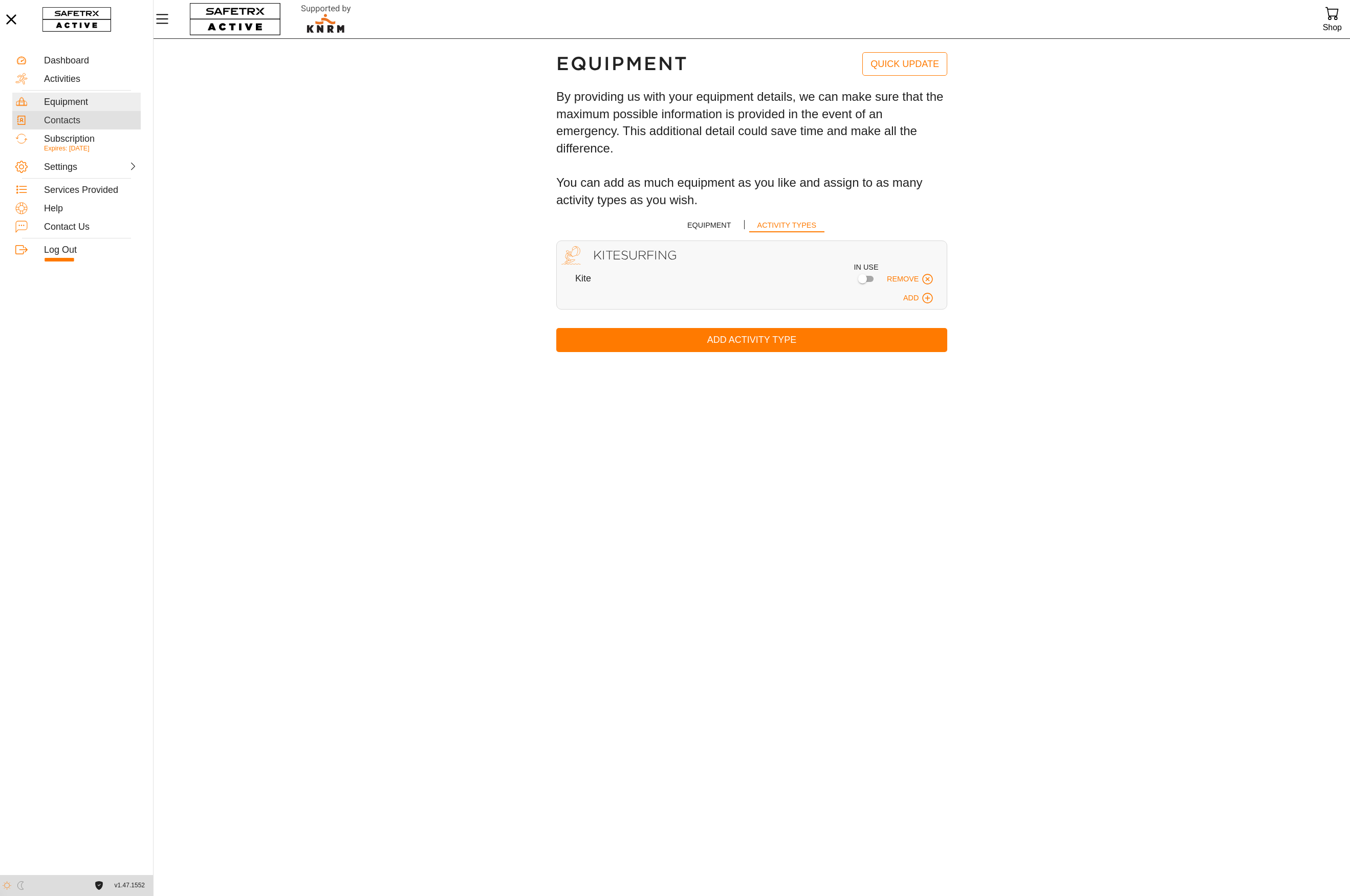
click at [72, 120] on div "Contacts" at bounding box center [91, 121] width 94 height 11
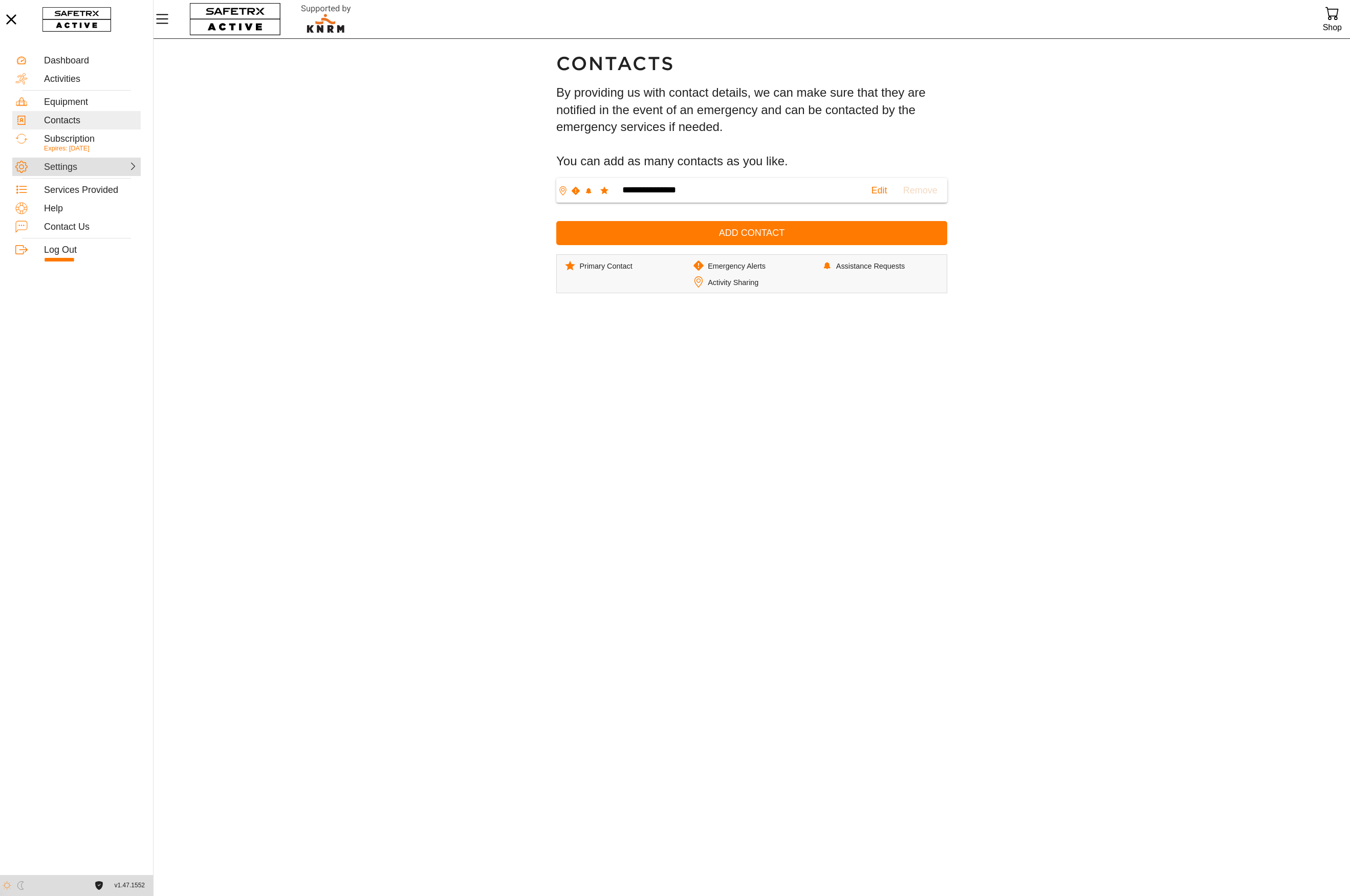
click at [76, 165] on div "Settings" at bounding box center [66, 168] width 45 height 11
click at [62, 143] on div "Password" at bounding box center [91, 144] width 100 height 11
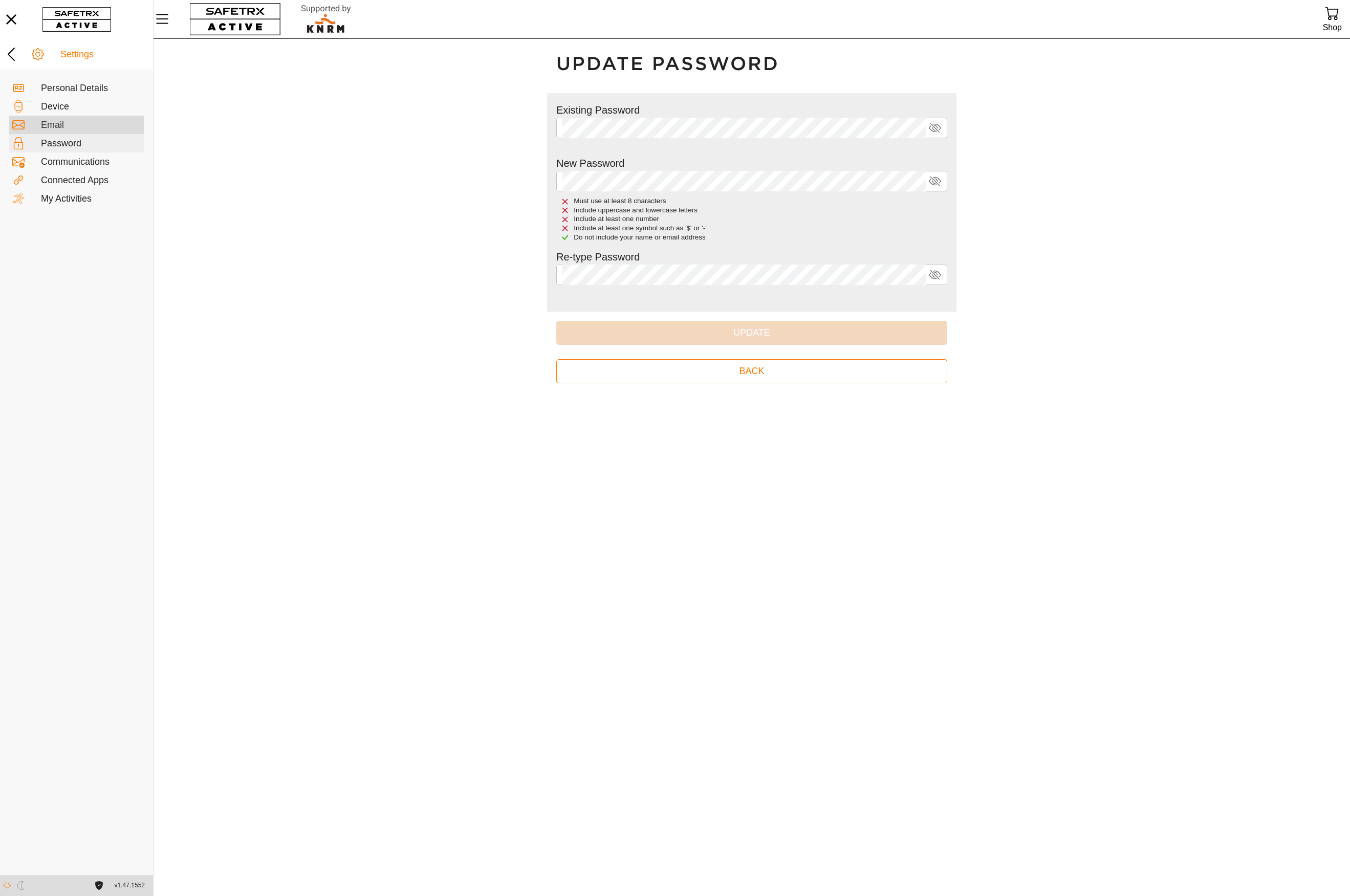
click at [61, 125] on div "Email" at bounding box center [91, 126] width 100 height 11
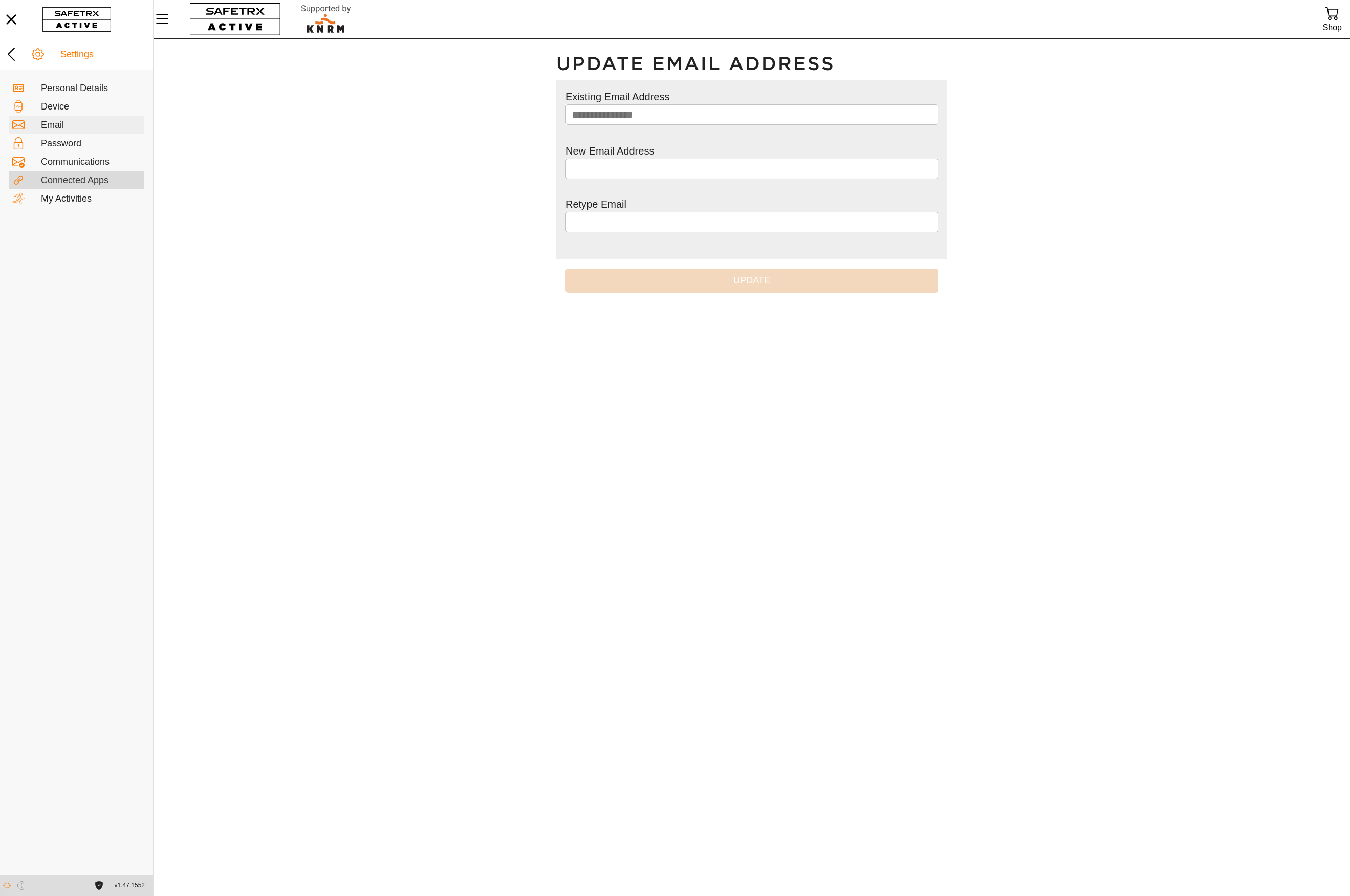
click at [61, 175] on div "Connected Apps" at bounding box center [91, 181] width 100 height 11
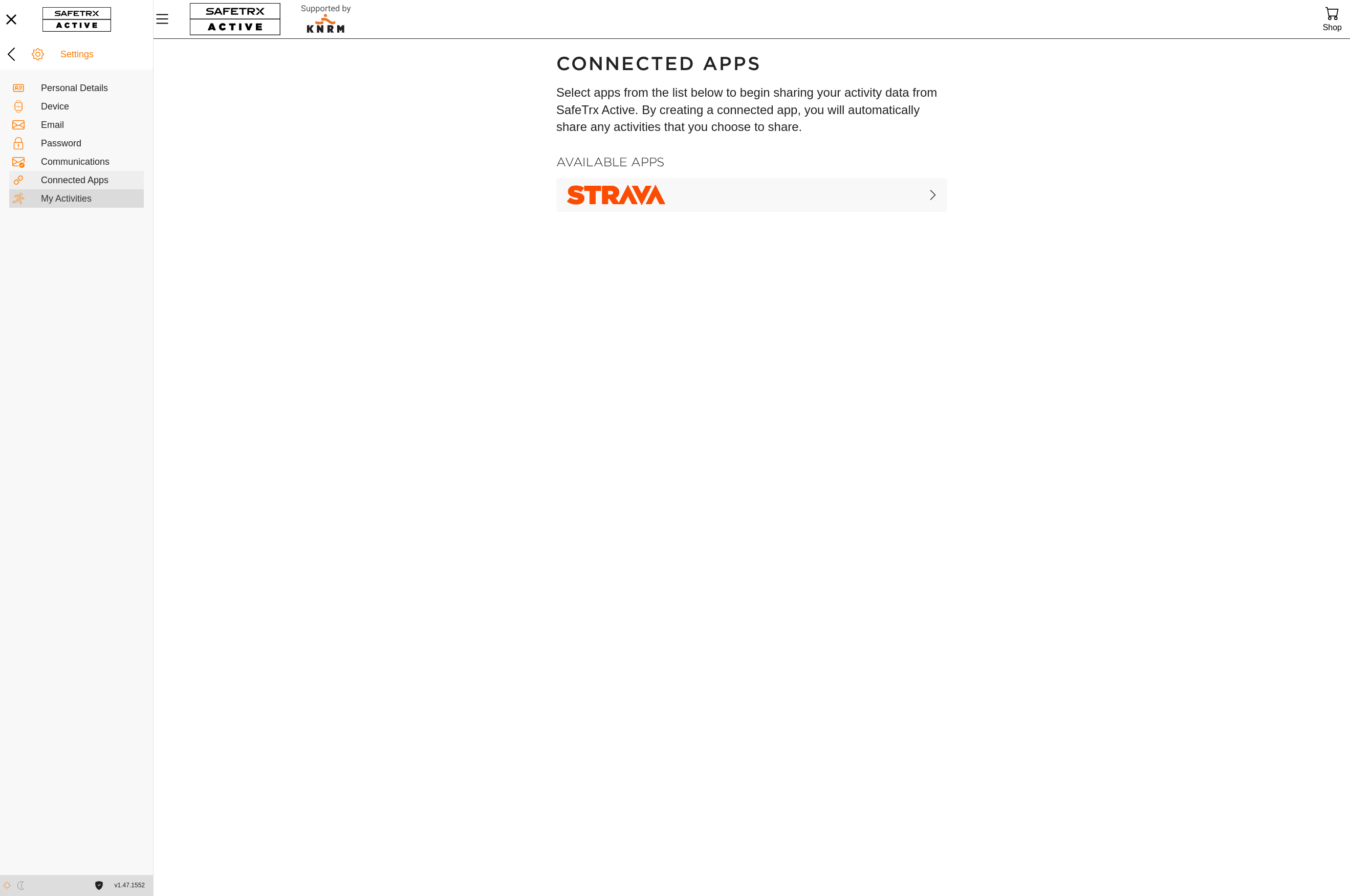
click at [64, 196] on div "My Activities" at bounding box center [91, 199] width 100 height 11
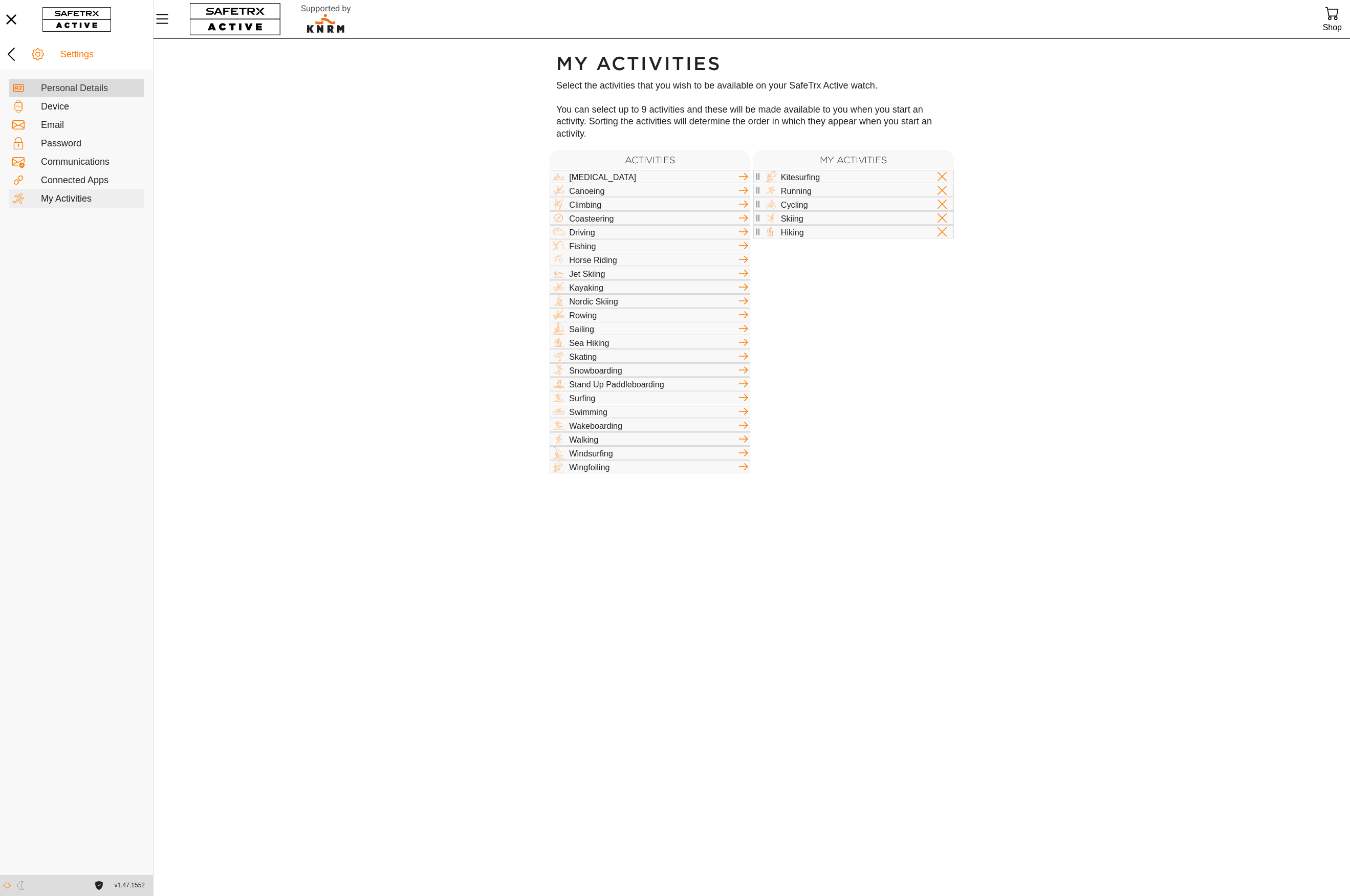
click at [76, 86] on div "Personal Details" at bounding box center [91, 89] width 100 height 11
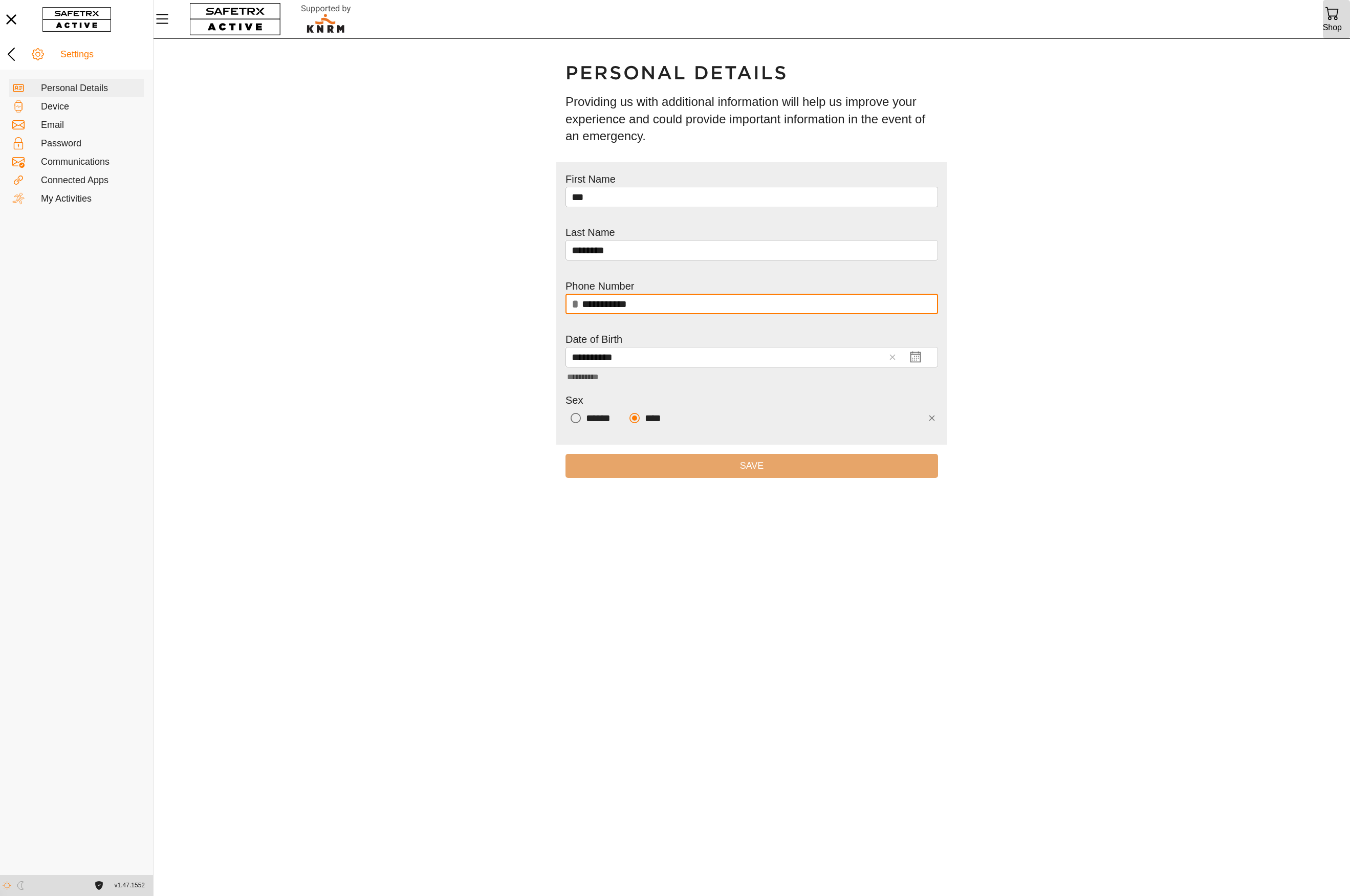
click at [1335, 18] on icon at bounding box center [1332, 13] width 14 height 14
